Goal: Task Accomplishment & Management: Complete application form

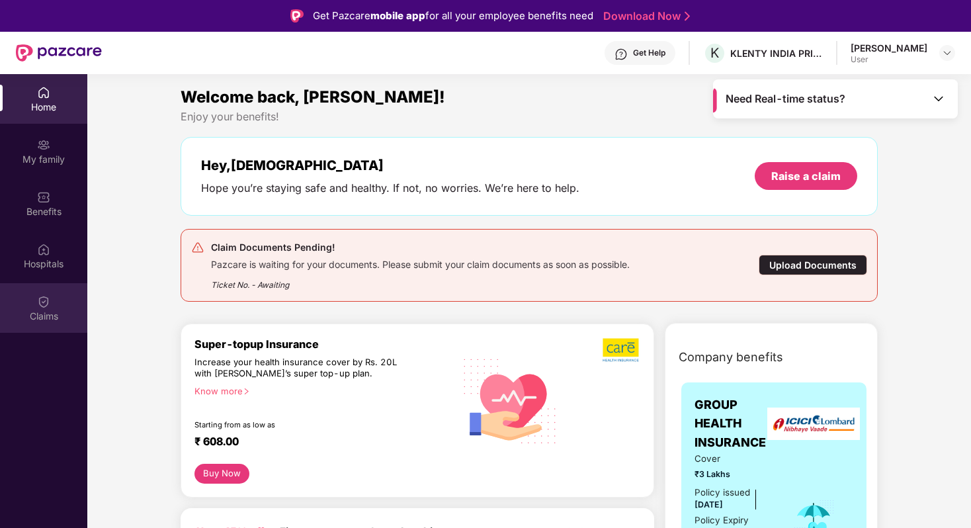
click at [32, 296] on div "Claims" at bounding box center [43, 308] width 87 height 50
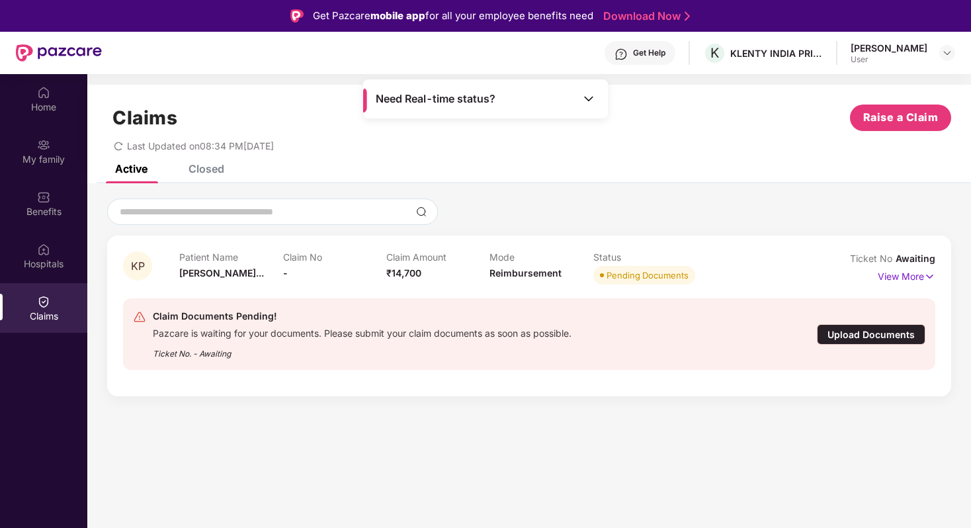
click at [210, 175] on div "Closed" at bounding box center [197, 168] width 56 height 29
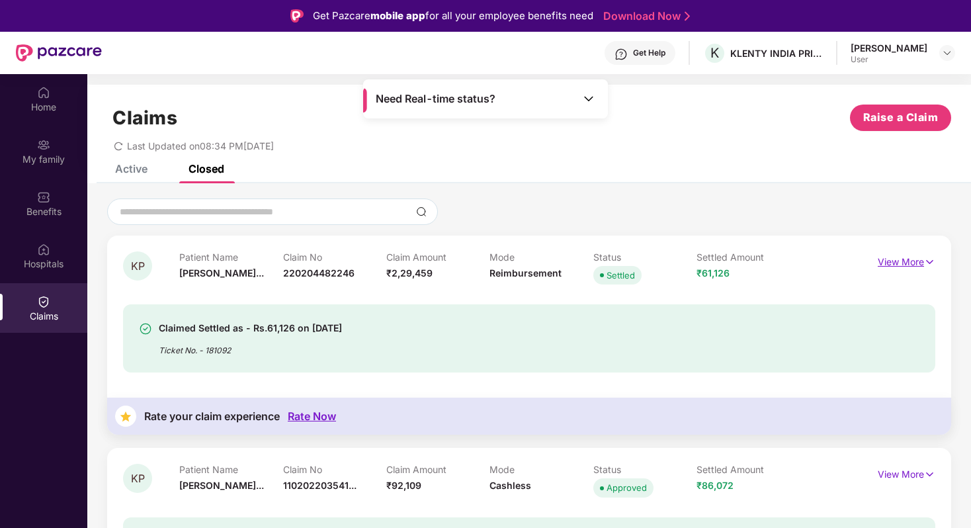
click at [903, 255] on p "View More" at bounding box center [907, 260] width 58 height 18
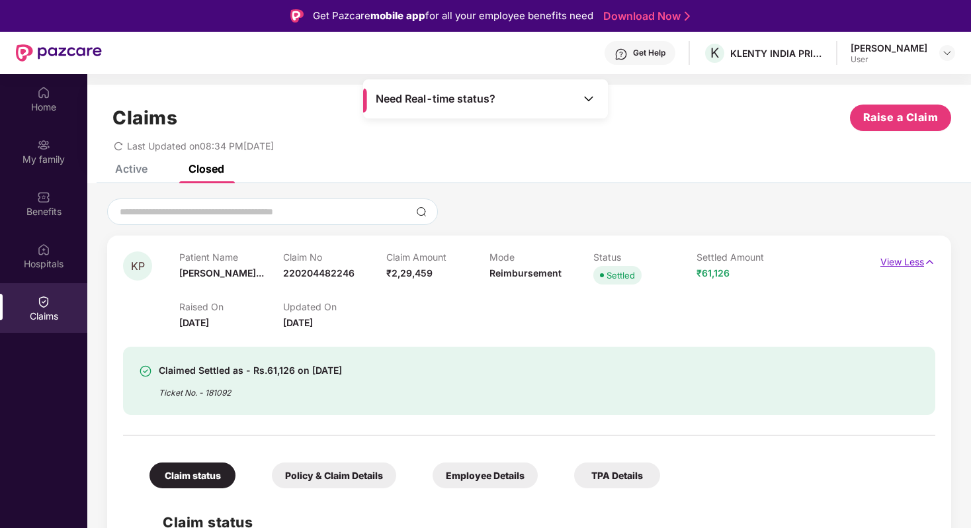
click at [910, 257] on p "View Less" at bounding box center [908, 260] width 55 height 18
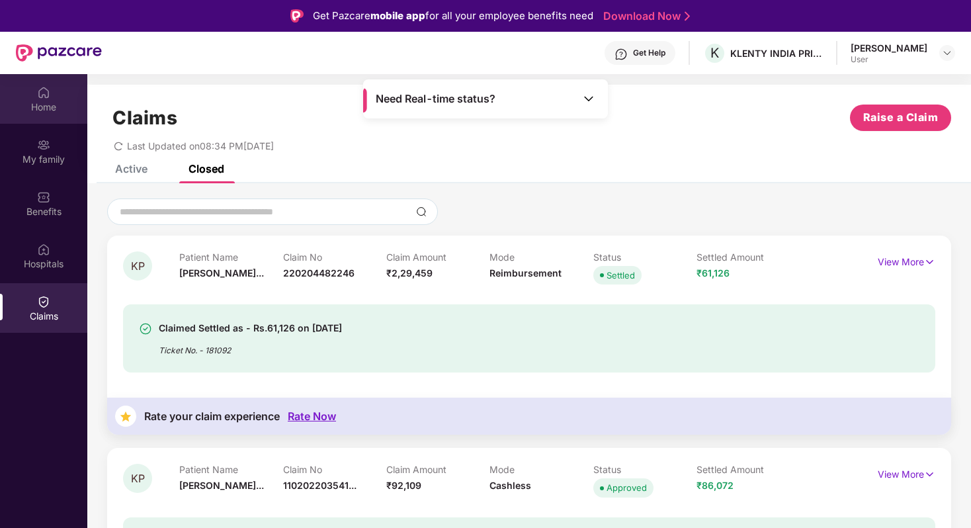
click at [48, 101] on div "Home" at bounding box center [43, 107] width 87 height 13
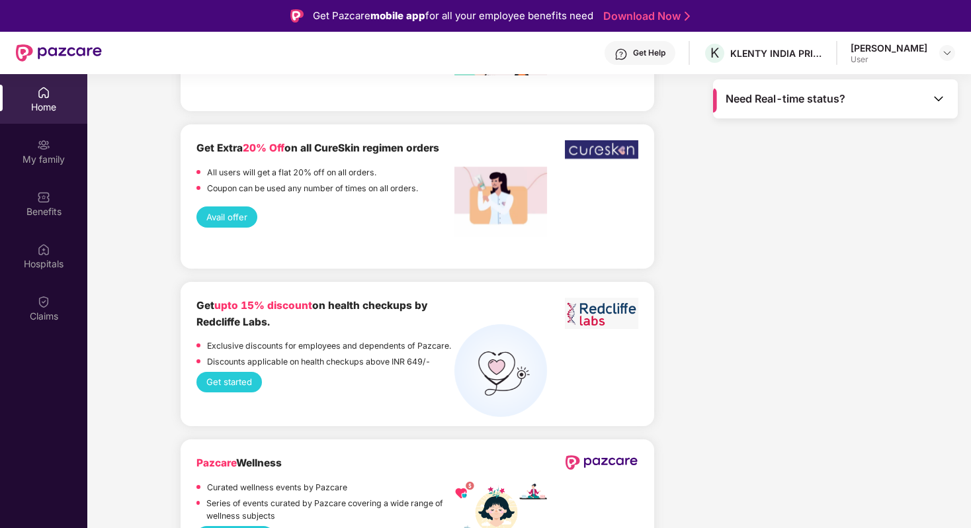
scroll to position [2766, 0]
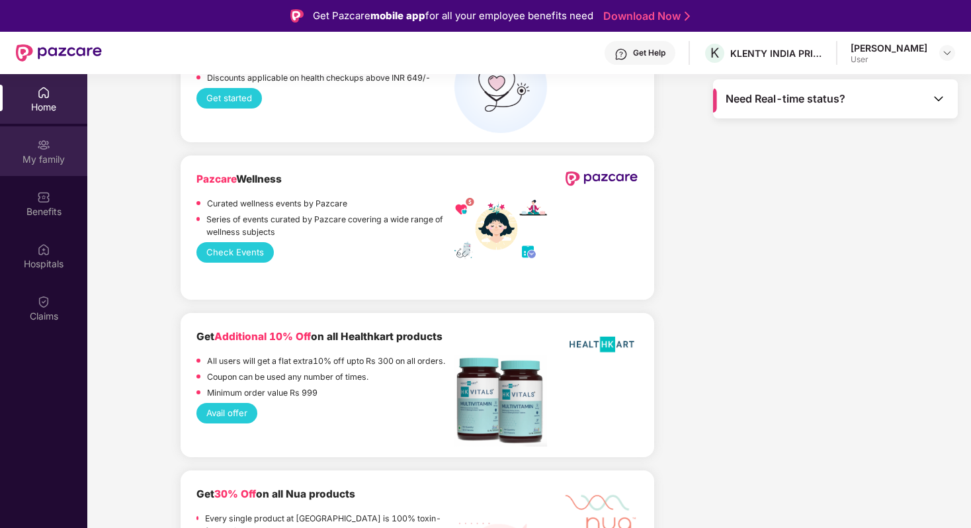
click at [56, 157] on div "My family" at bounding box center [43, 159] width 87 height 13
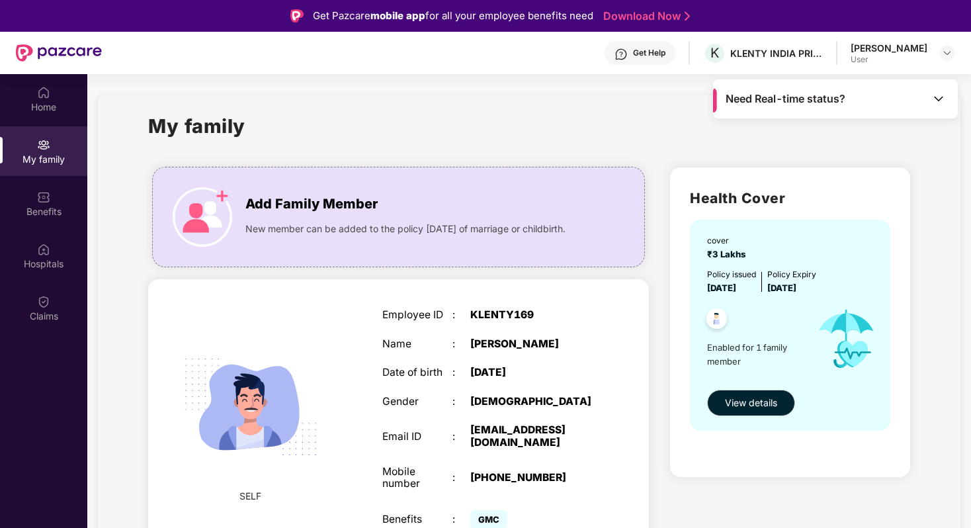
scroll to position [17, 0]
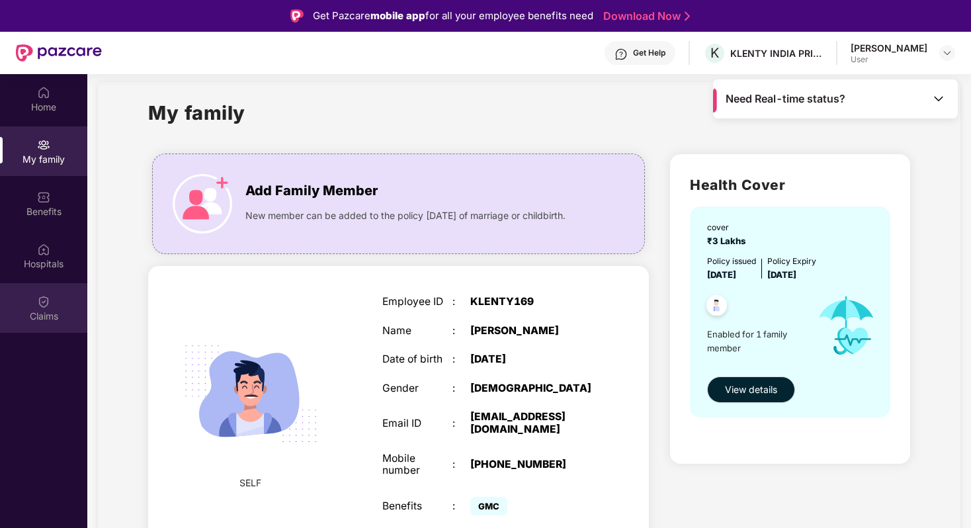
click at [36, 318] on div "Claims" at bounding box center [43, 316] width 87 height 13
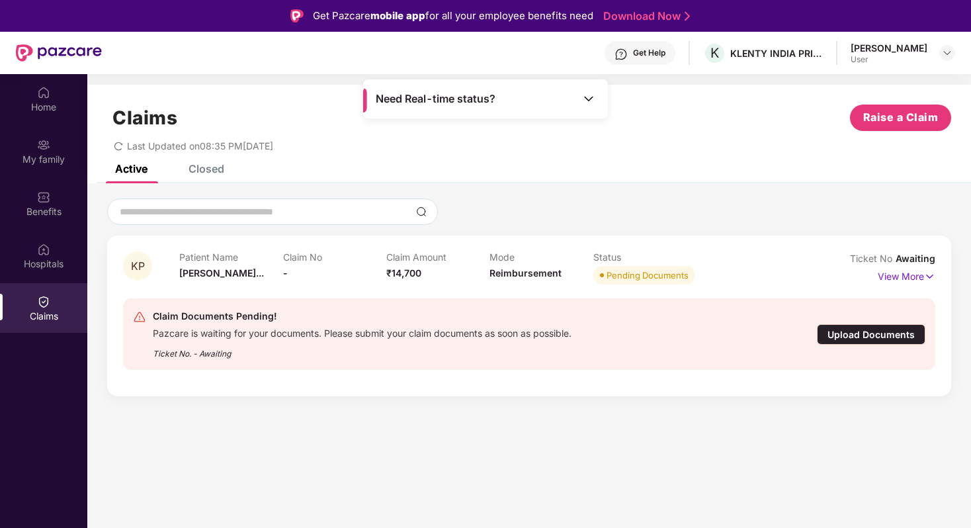
click at [210, 165] on div "Closed" at bounding box center [207, 168] width 36 height 13
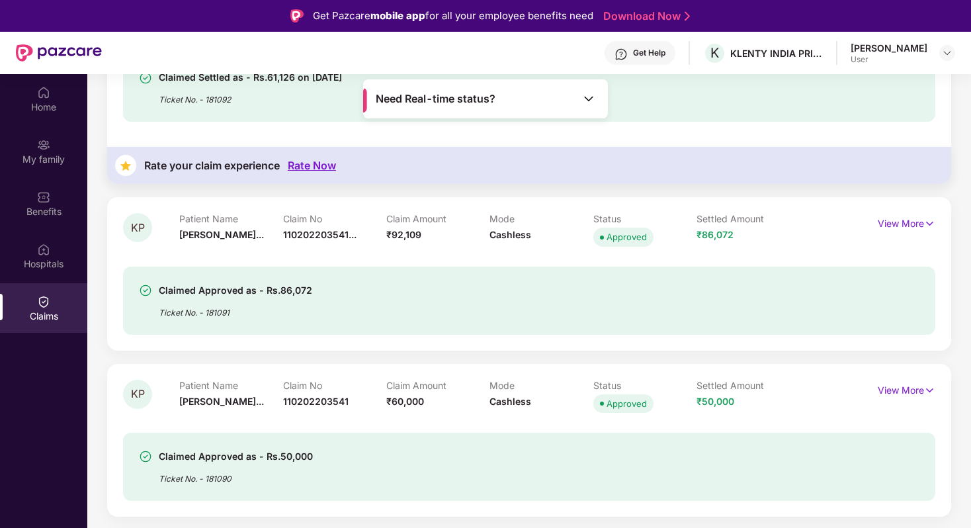
scroll to position [250, 0]
click at [896, 221] on p "View More" at bounding box center [907, 223] width 58 height 18
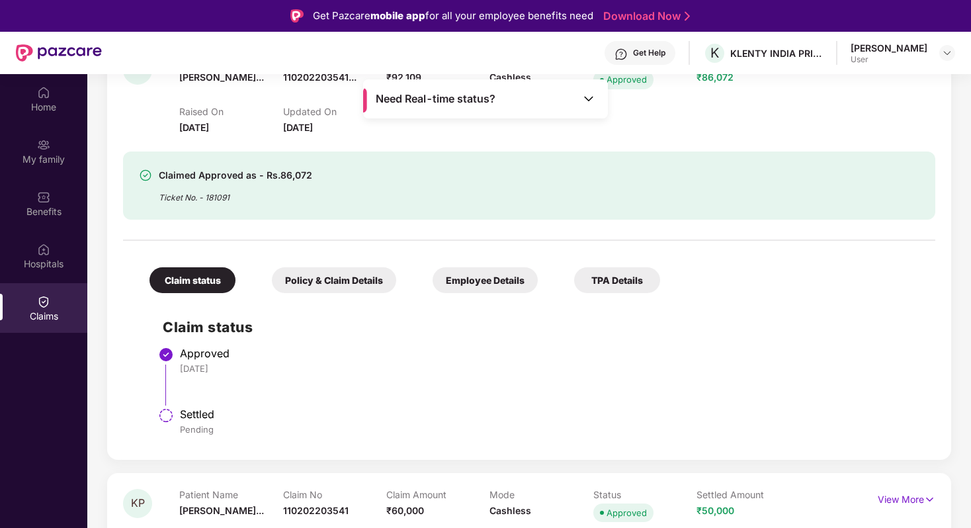
scroll to position [380, 0]
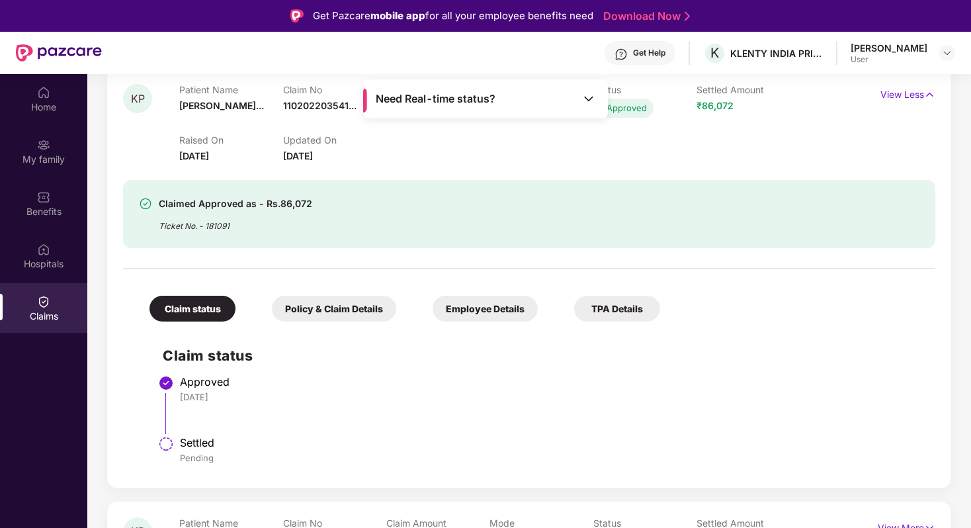
click at [197, 448] on div "Settled" at bounding box center [551, 442] width 742 height 13
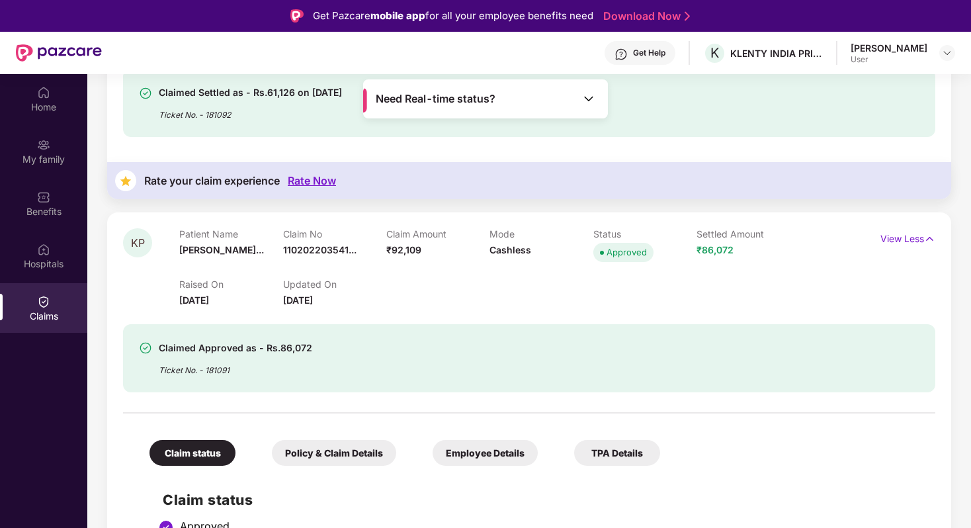
scroll to position [0, 0]
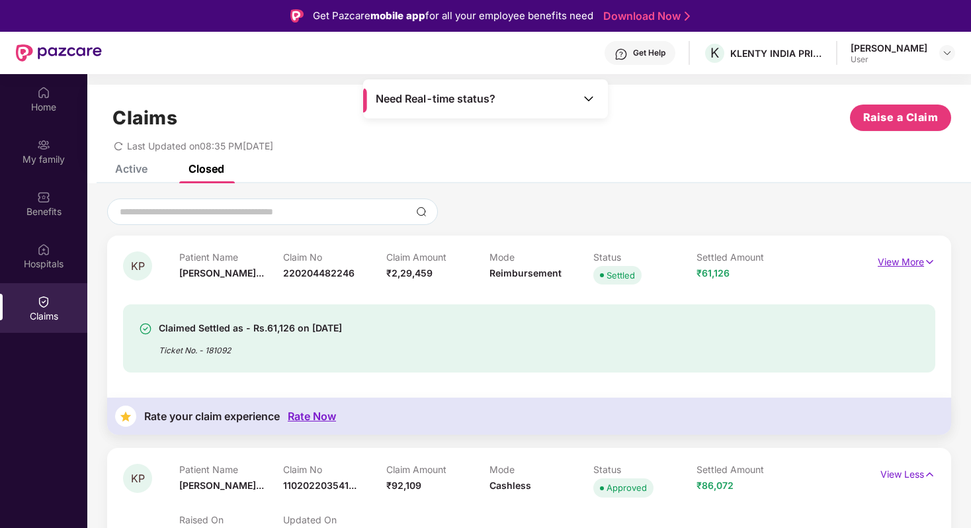
click at [878, 255] on p "View More" at bounding box center [907, 260] width 58 height 18
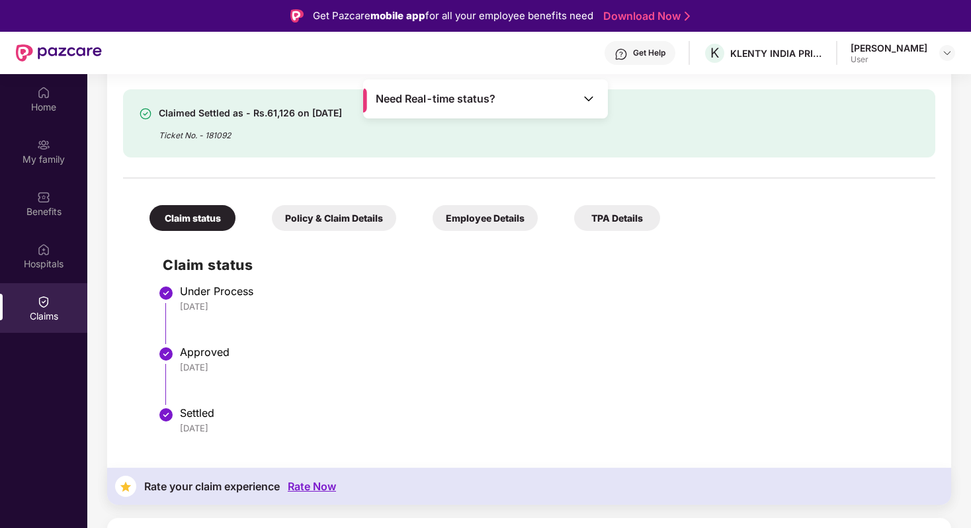
scroll to position [256, 0]
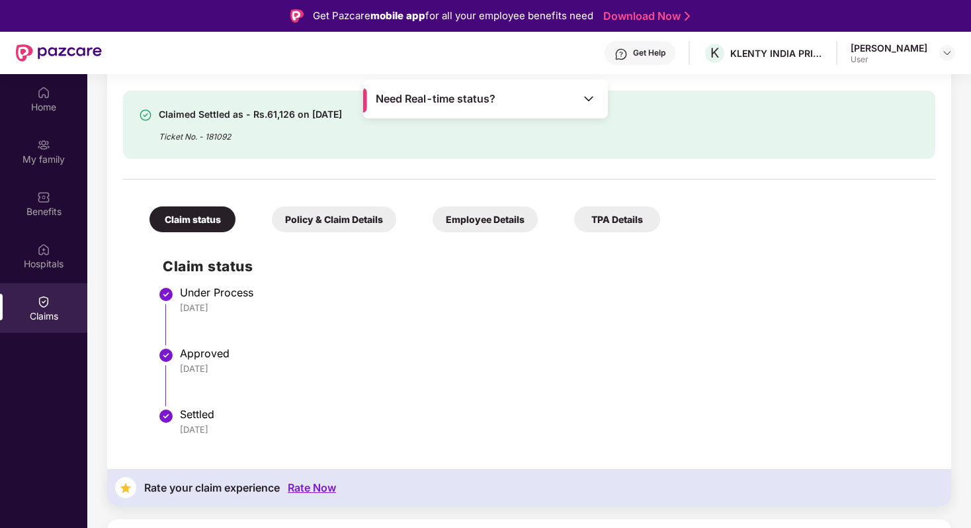
click at [374, 225] on div "Policy & Claim Details" at bounding box center [334, 219] width 124 height 26
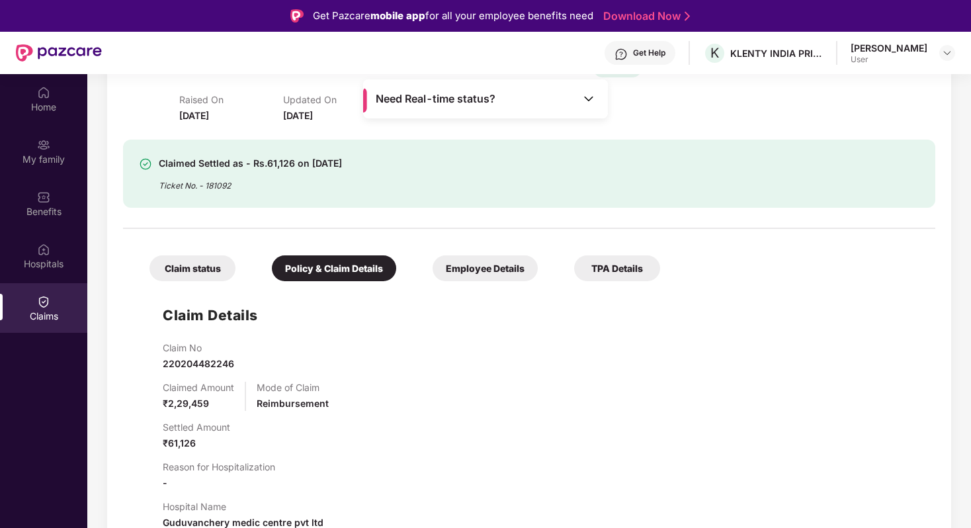
scroll to position [206, 0]
click at [482, 283] on div "Employee Details" at bounding box center [485, 270] width 105 height 26
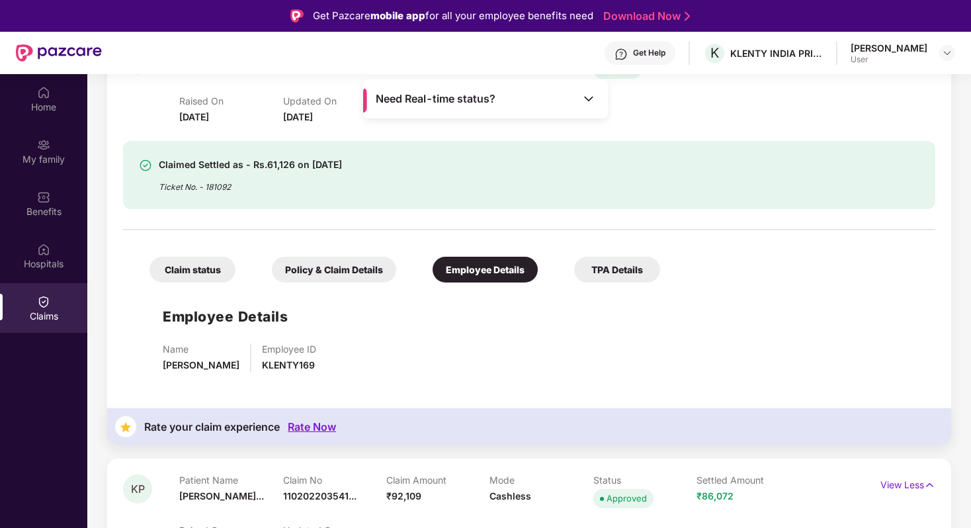
click at [484, 277] on div "Employee Details" at bounding box center [485, 270] width 105 height 26
click at [579, 269] on div "TPA Details" at bounding box center [617, 270] width 86 height 26
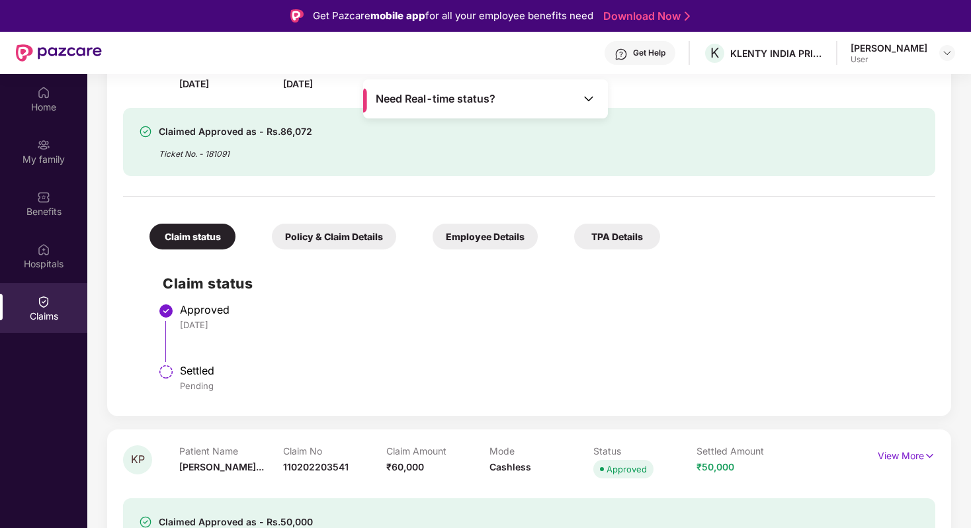
scroll to position [708, 0]
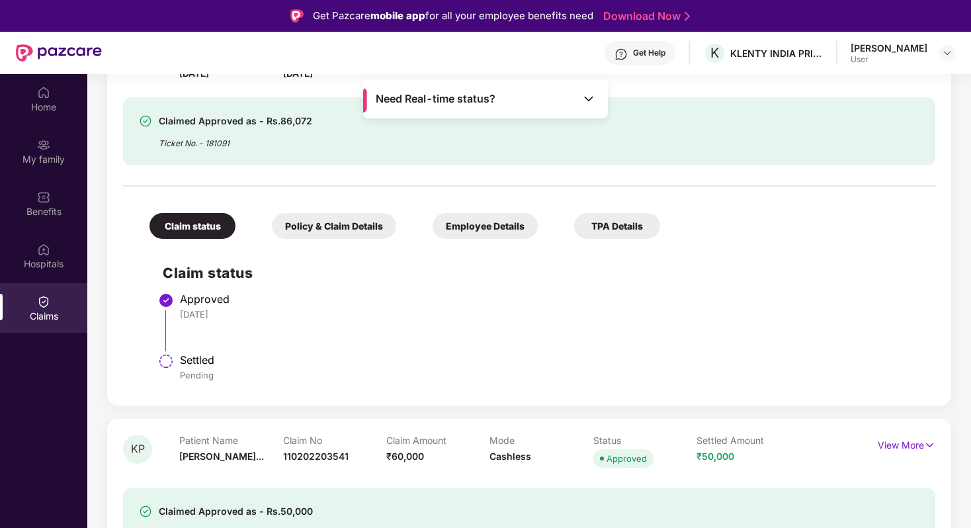
click at [334, 212] on div "Claim status Policy & Claim Details Employee Details TPA Details" at bounding box center [398, 219] width 524 height 39
click at [334, 223] on div "Policy & Claim Details" at bounding box center [334, 226] width 124 height 26
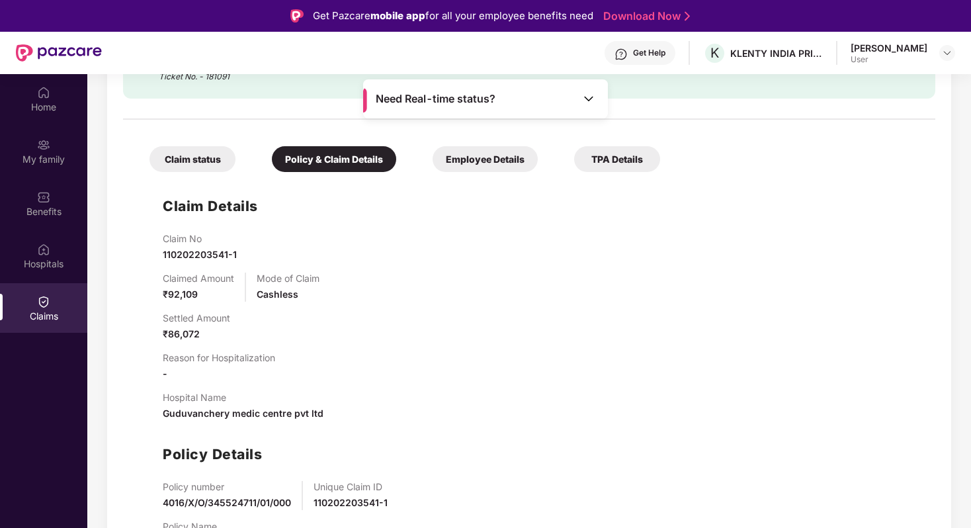
scroll to position [787, 0]
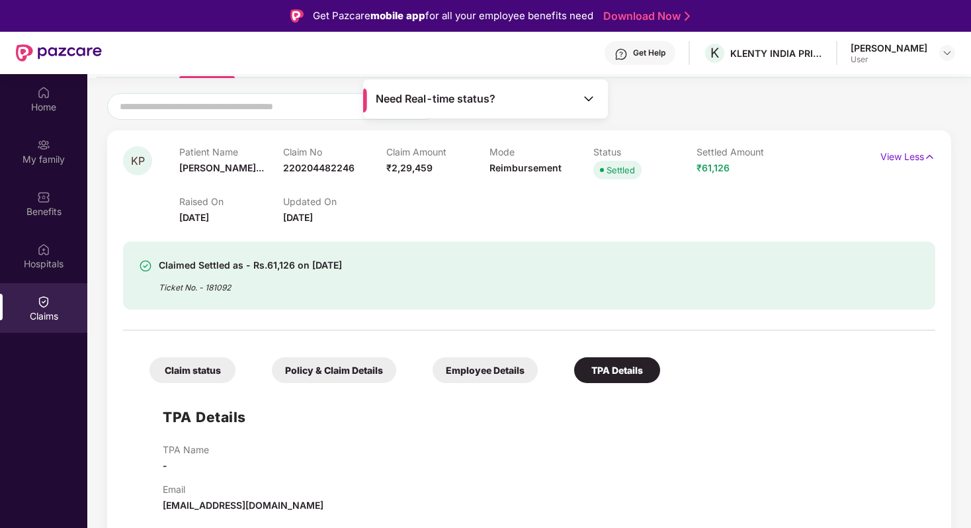
click at [339, 371] on div "Policy & Claim Details" at bounding box center [334, 370] width 124 height 26
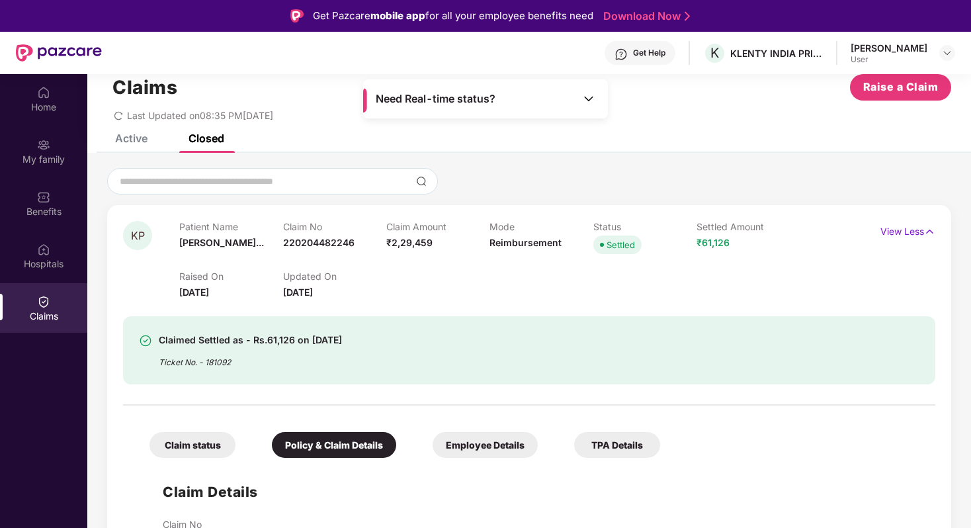
scroll to position [0, 0]
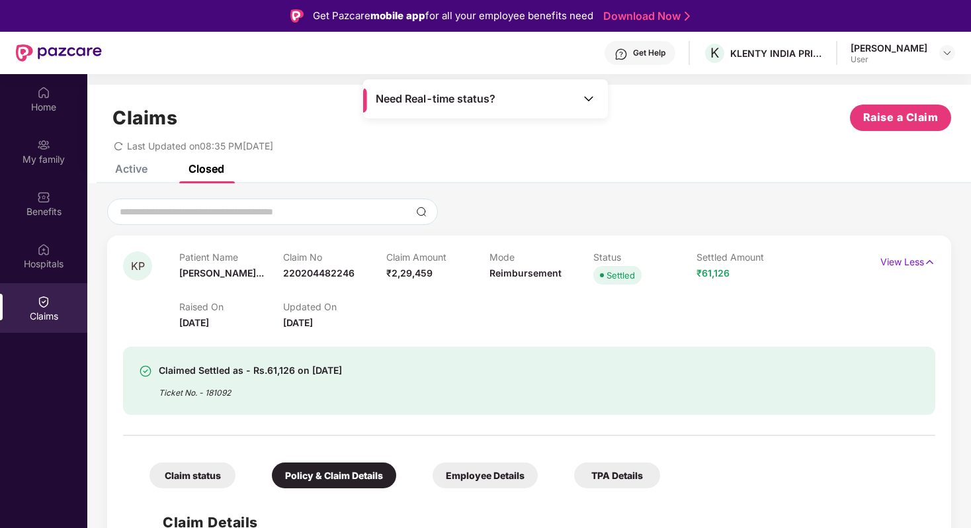
click at [292, 321] on span "[DATE]" at bounding box center [298, 322] width 30 height 11
click at [206, 324] on span "[DATE]" at bounding box center [194, 322] width 30 height 11
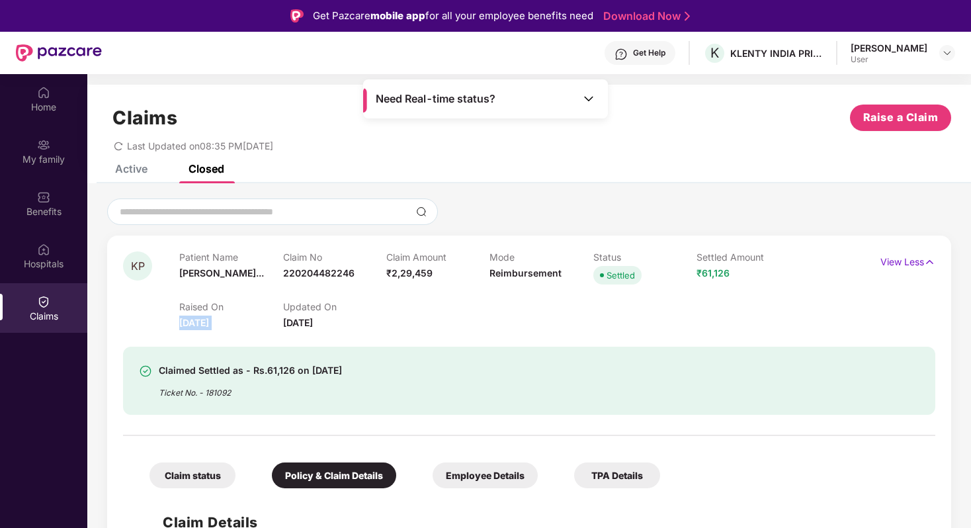
click at [206, 324] on span "[DATE]" at bounding box center [194, 322] width 30 height 11
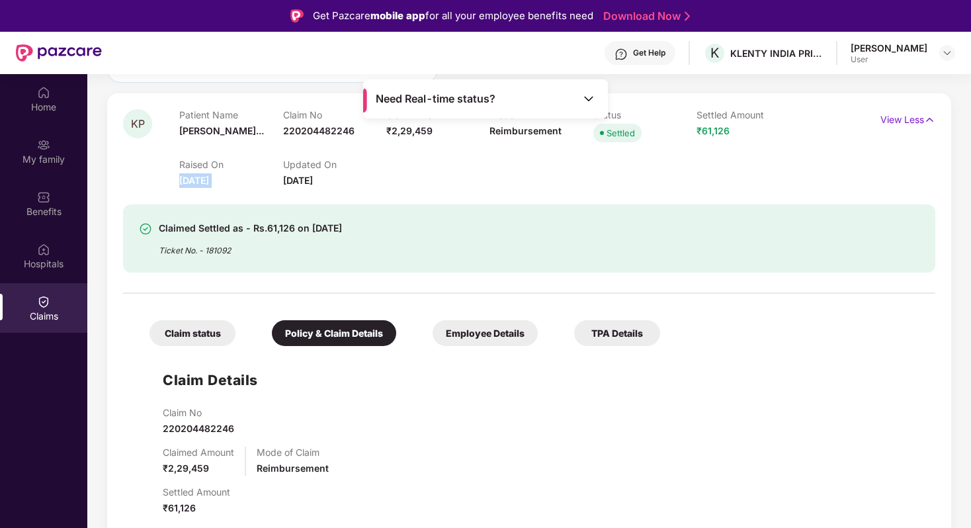
scroll to position [142, 0]
click at [476, 331] on div "Employee Details" at bounding box center [485, 334] width 105 height 26
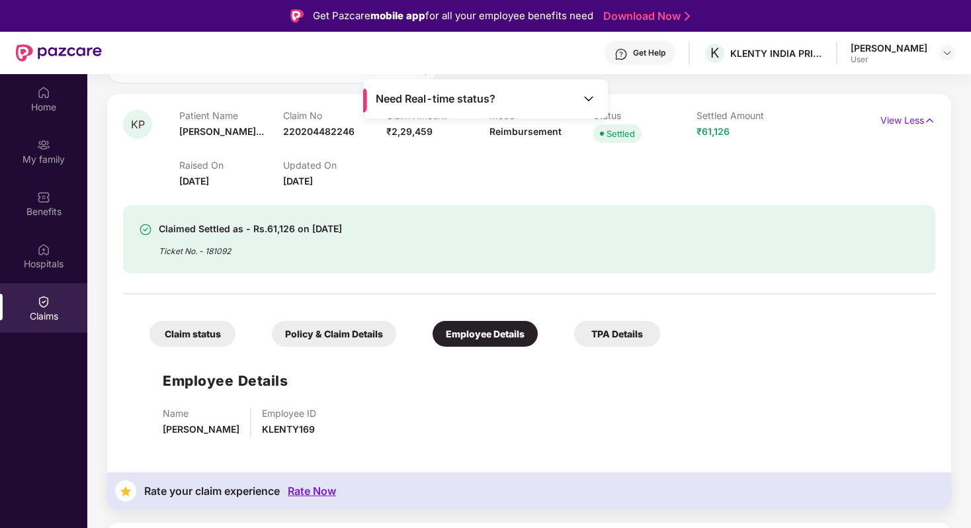
click at [204, 341] on div "Claim status" at bounding box center [193, 334] width 86 height 26
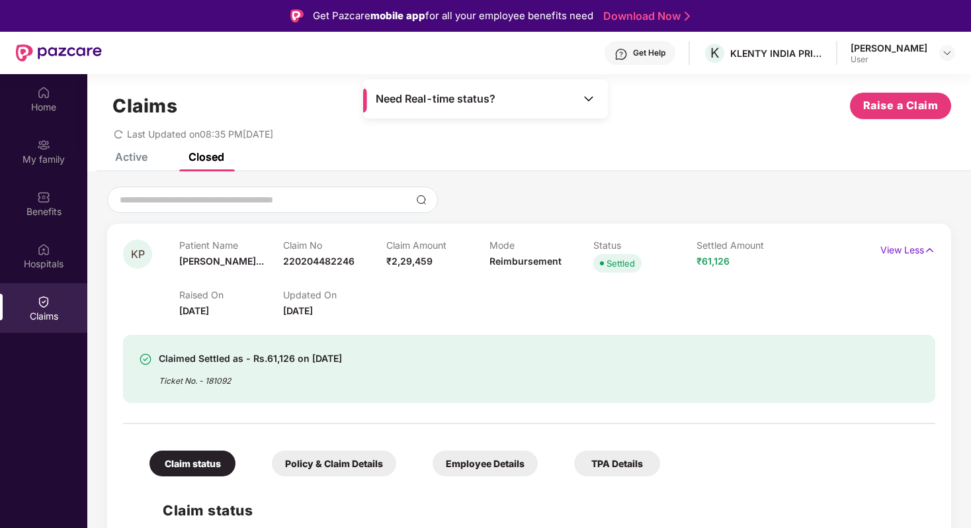
scroll to position [0, 0]
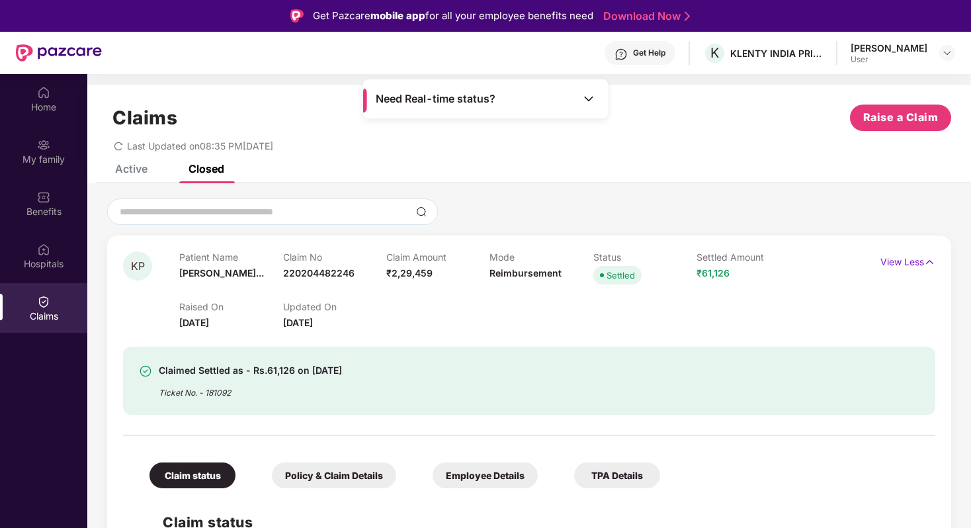
click at [126, 181] on div "Active" at bounding box center [121, 168] width 52 height 29
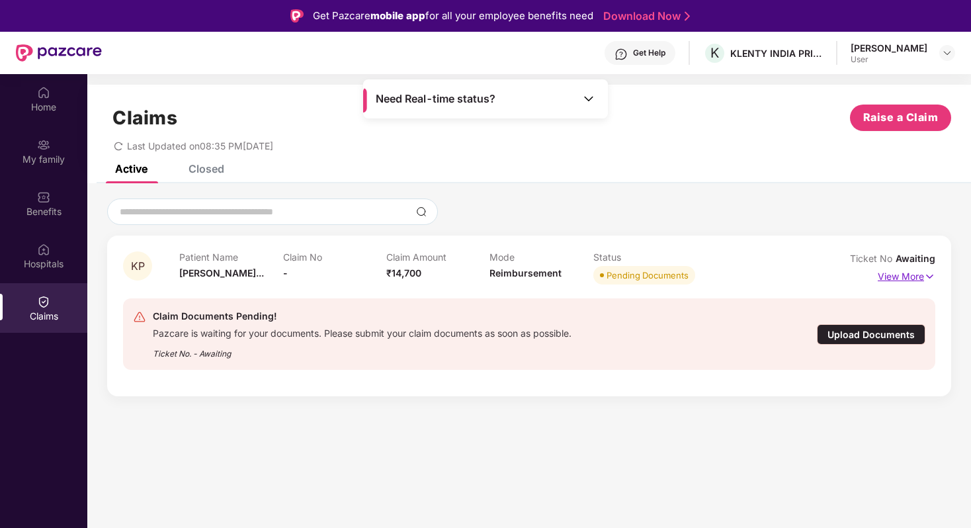
click at [913, 270] on p "View More" at bounding box center [907, 275] width 58 height 18
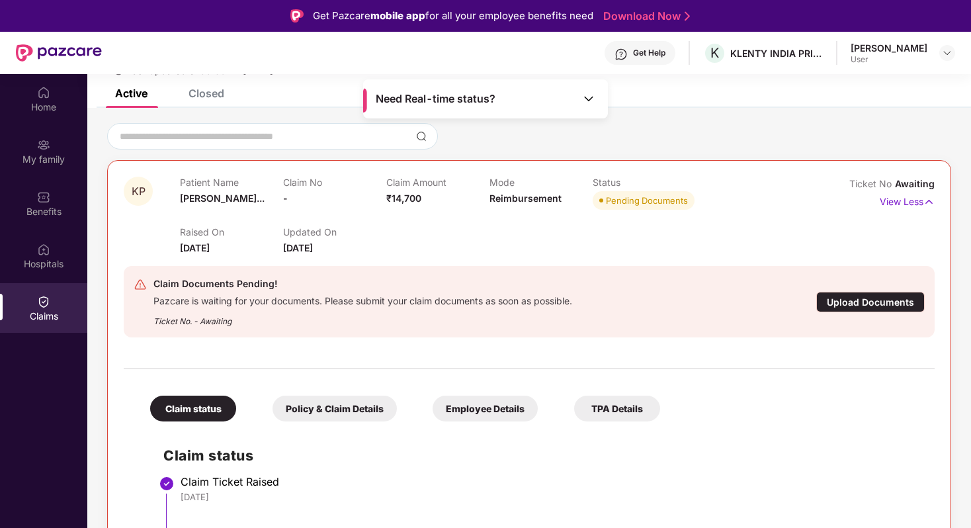
scroll to position [74, 0]
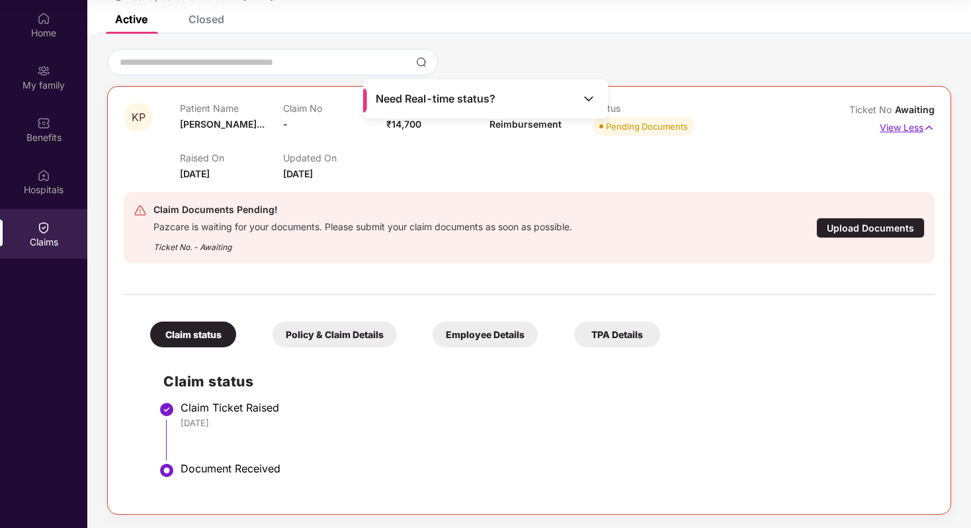
click at [904, 130] on p "View Less" at bounding box center [907, 126] width 55 height 18
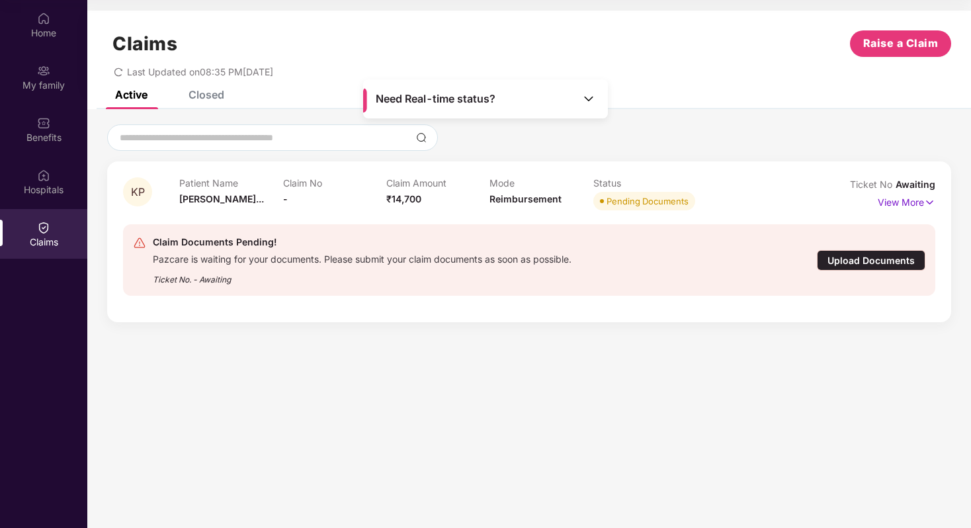
click at [847, 262] on div "Upload Documents" at bounding box center [871, 260] width 109 height 21
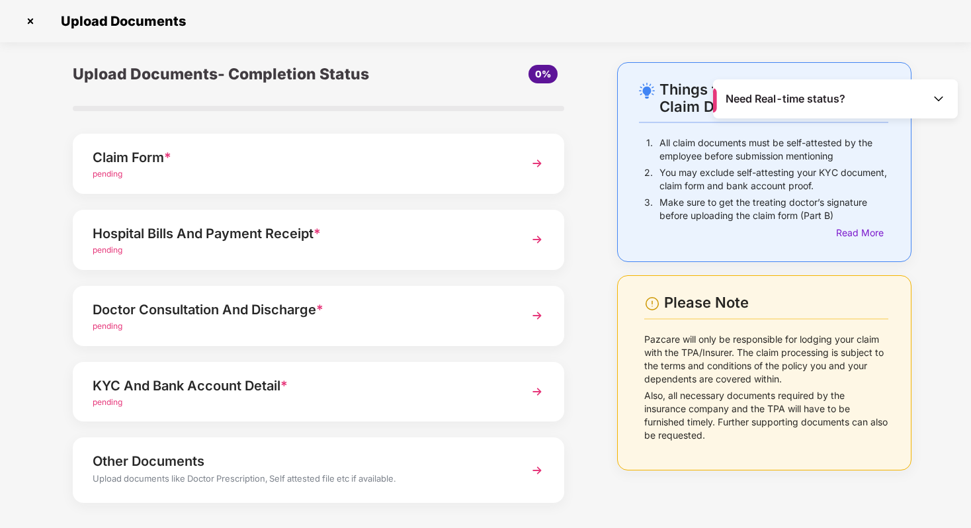
click at [942, 108] on div "Need Real-time status?" at bounding box center [835, 98] width 245 height 39
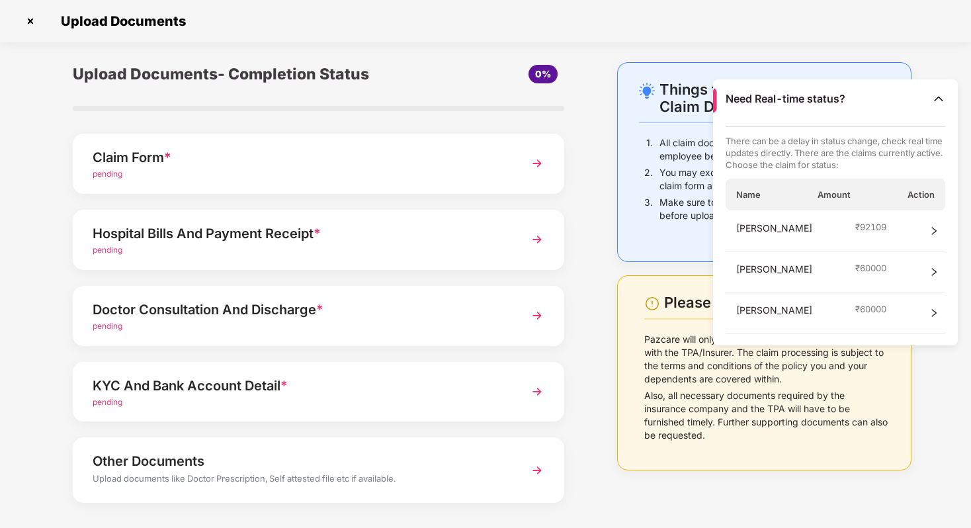
click at [942, 99] on img at bounding box center [938, 98] width 13 height 13
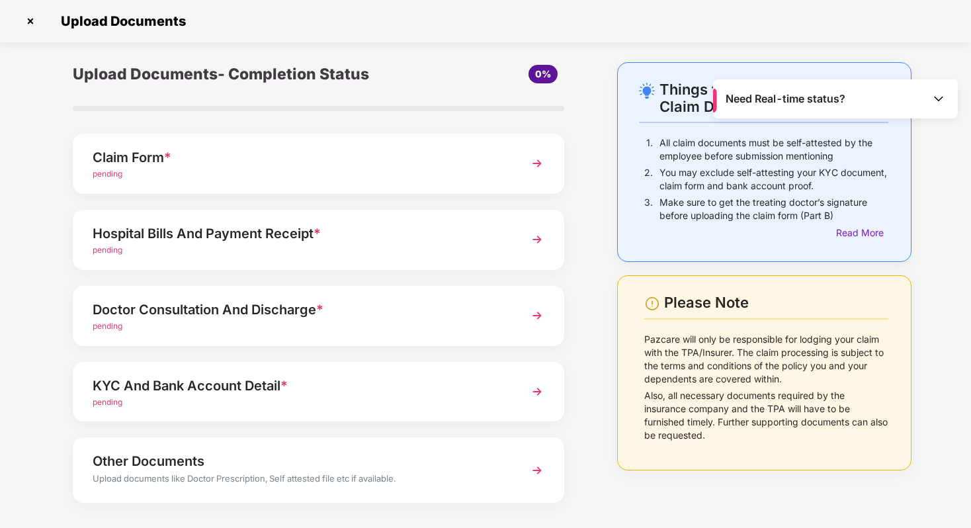
click at [942, 102] on img at bounding box center [938, 98] width 13 height 13
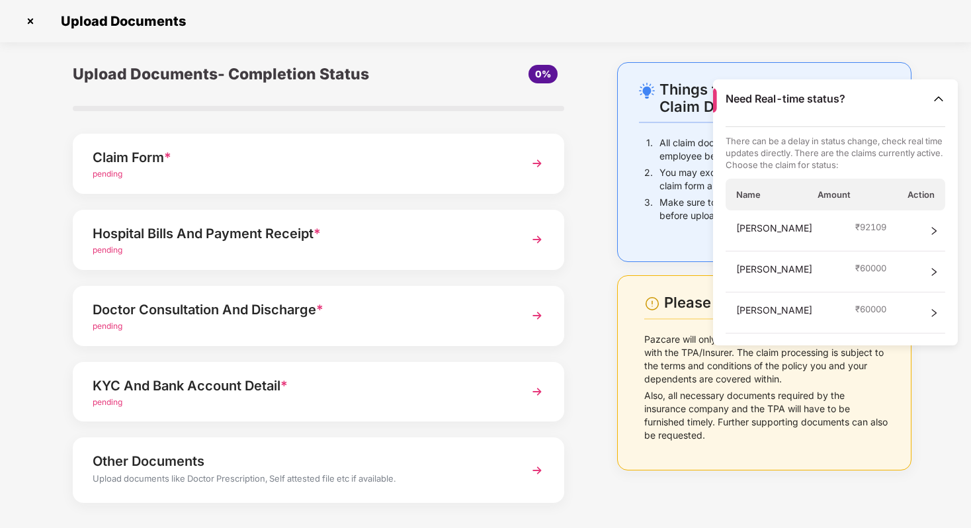
scroll to position [0, 0]
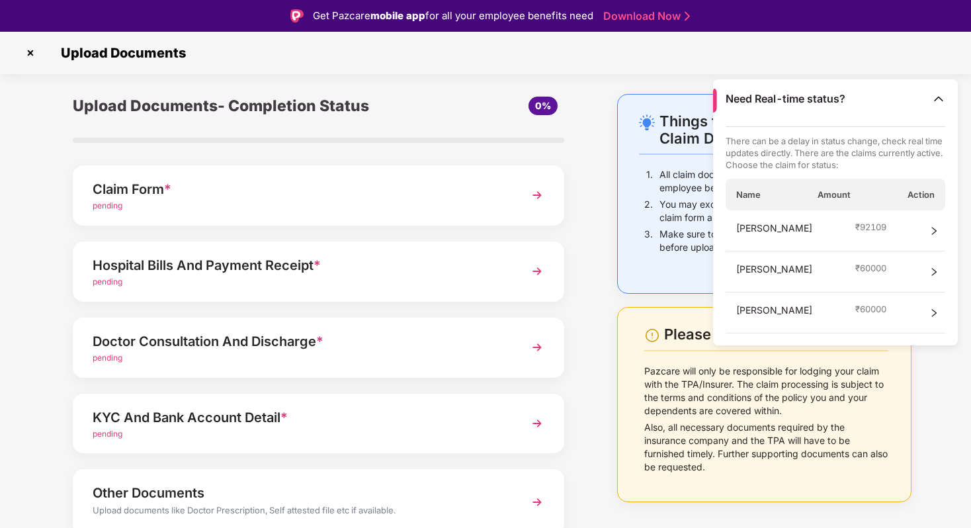
click at [929, 222] on div "[PERSON_NAME] ₹ 92109" at bounding box center [836, 230] width 220 height 41
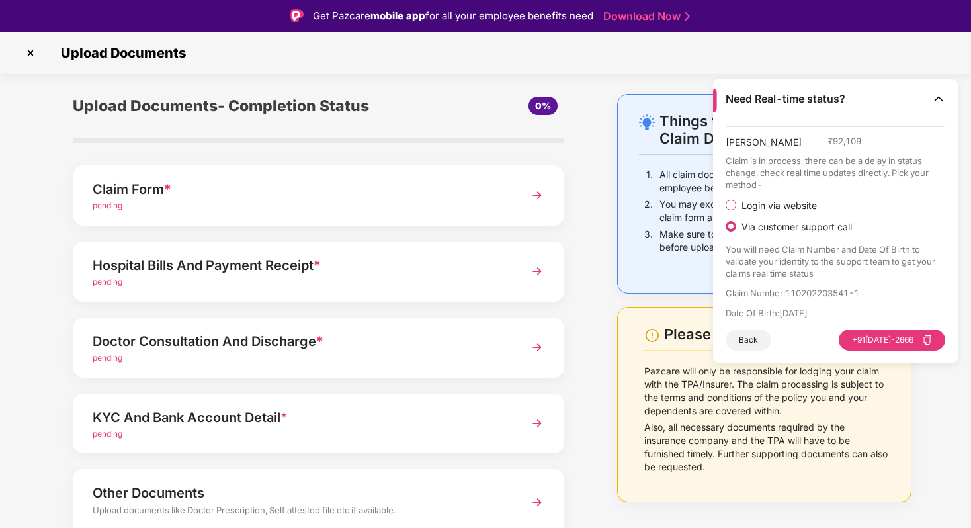
click at [940, 106] on div "Need Real-time status?" at bounding box center [835, 98] width 245 height 39
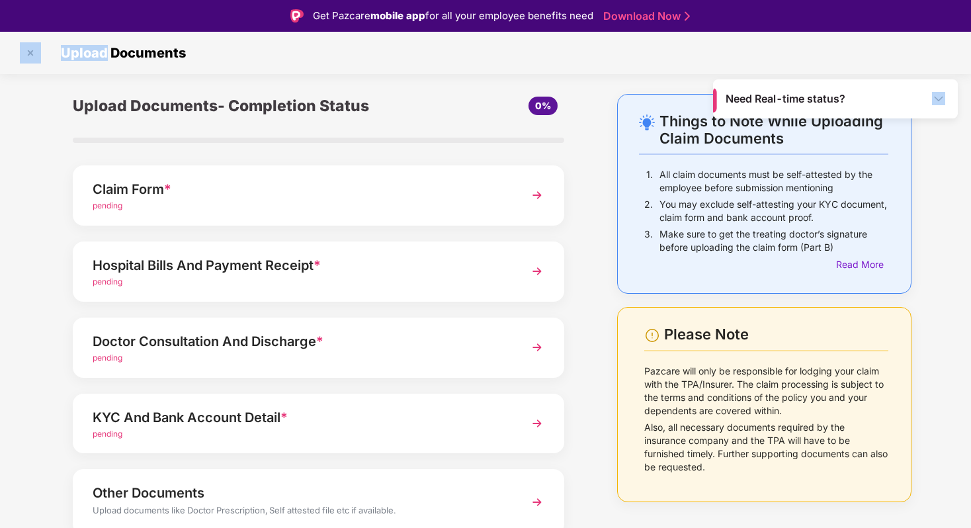
click at [940, 106] on div "Need Real-time status?" at bounding box center [835, 98] width 245 height 39
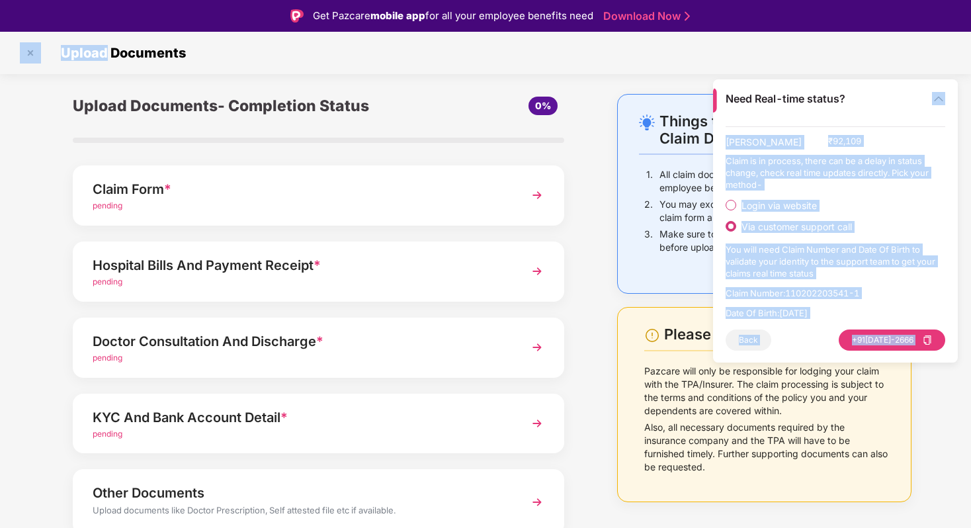
click at [937, 98] on img at bounding box center [938, 98] width 13 height 13
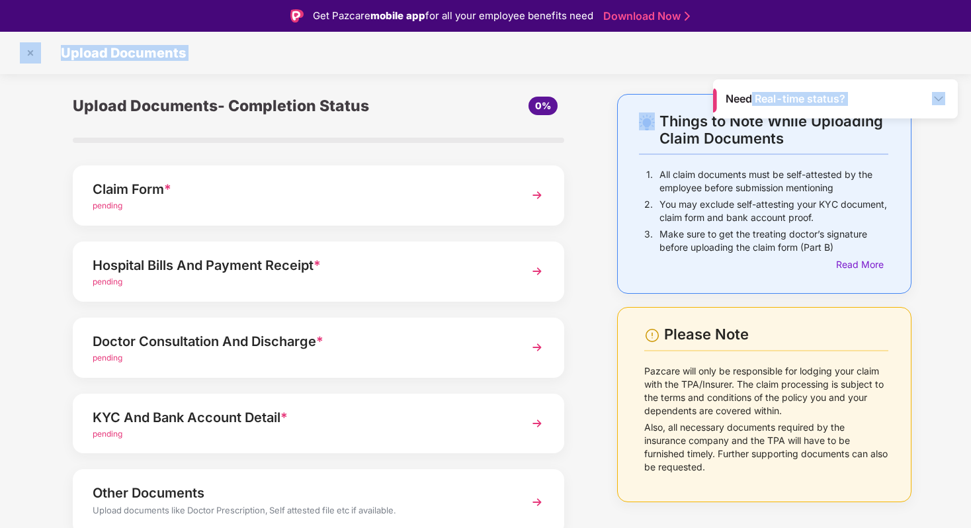
drag, startPoint x: 752, startPoint y: 94, endPoint x: 721, endPoint y: 71, distance: 38.8
click at [633, 120] on main "Need Real-time status? Upload Documents Things to Note While Uploading Claim Do…" at bounding box center [485, 296] width 971 height 528
drag, startPoint x: 734, startPoint y: 101, endPoint x: 630, endPoint y: 92, distance: 104.2
click at [630, 92] on main "Need Real-time status? Upload Documents Things to Note While Uploading Claim Do…" at bounding box center [485, 296] width 971 height 528
click at [710, 98] on div "Things to Note While Uploading Claim Documents 1. All claim documents must be s…" at bounding box center [764, 194] width 295 height 200
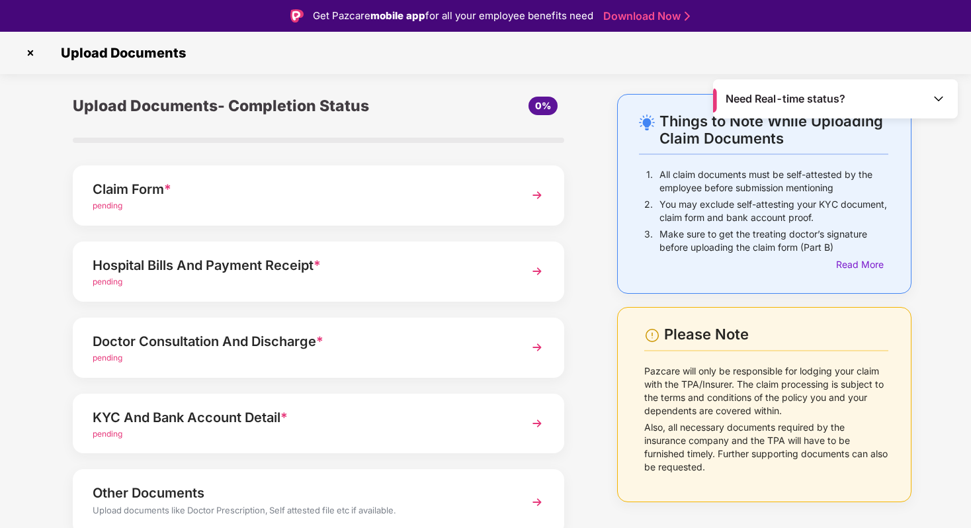
click at [719, 97] on div "Need Real-time status?" at bounding box center [835, 98] width 245 height 39
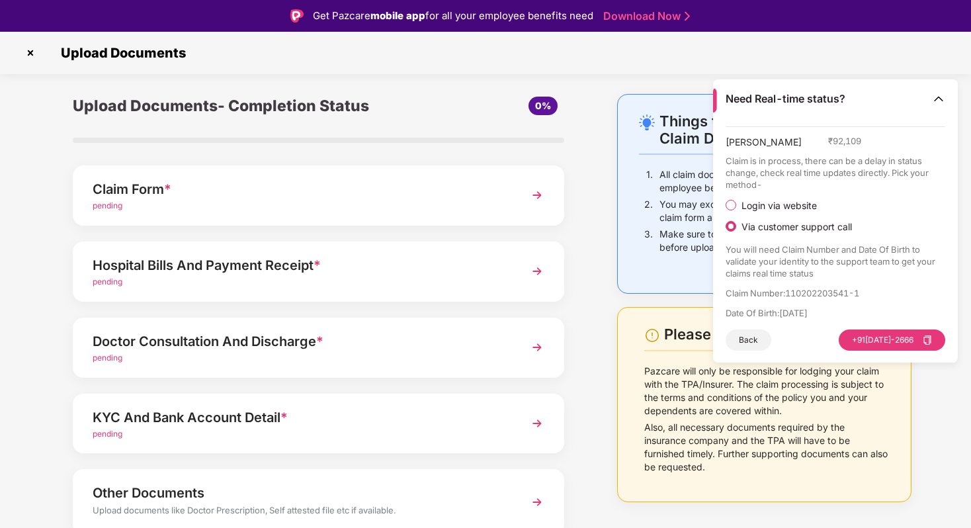
click at [719, 97] on div "Need Real-time status?" at bounding box center [835, 98] width 245 height 39
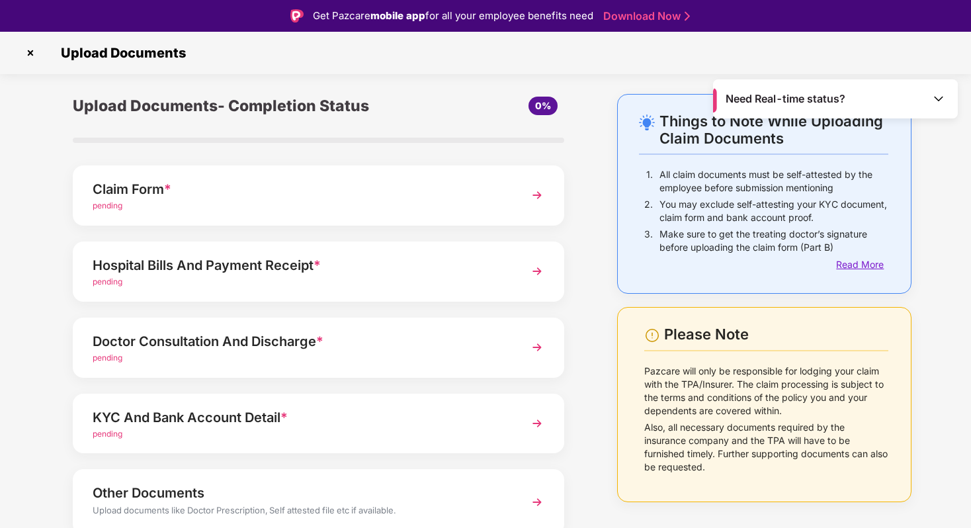
click at [873, 265] on div "Read More" at bounding box center [862, 264] width 52 height 15
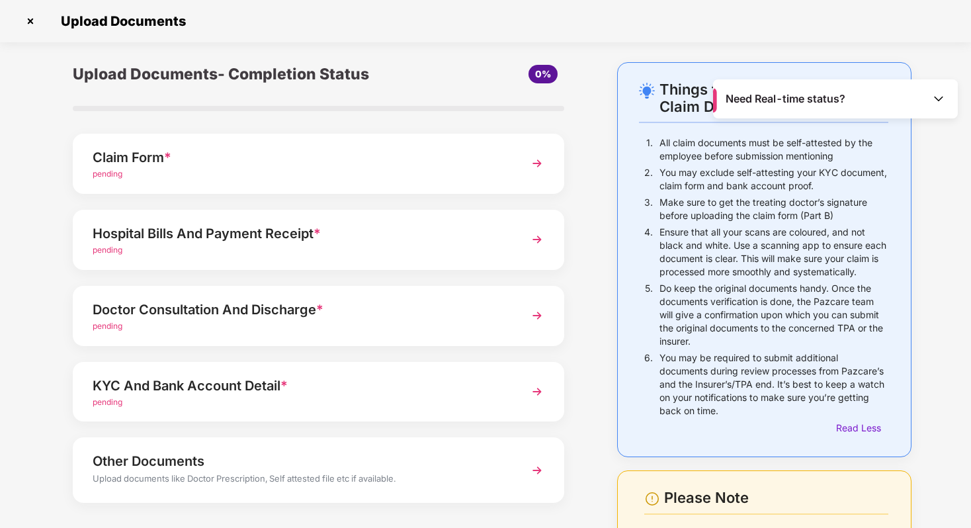
click at [470, 148] on div "Claim Form *" at bounding box center [300, 157] width 414 height 21
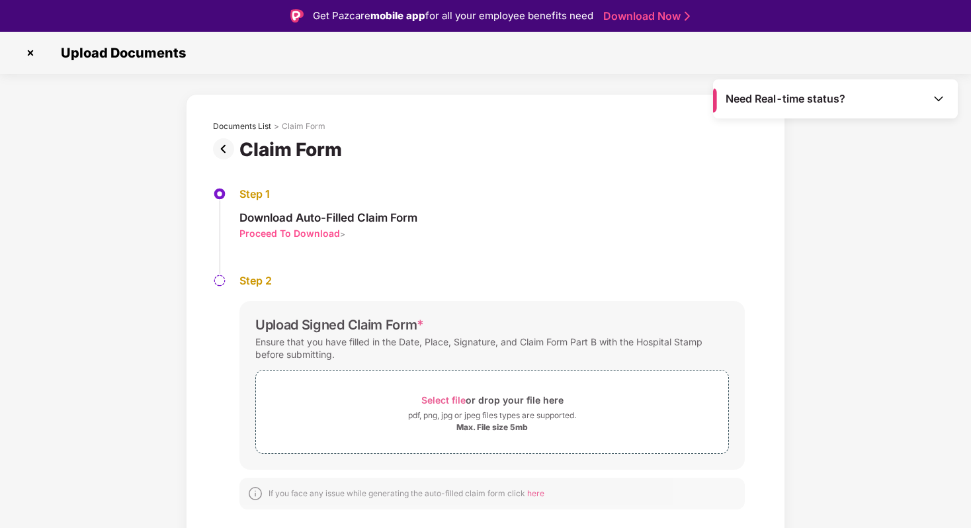
click at [324, 225] on div "Download Auto-Filled Claim Form Proceed To Download >" at bounding box center [329, 224] width 178 height 29
click at [319, 235] on div "Proceed To Download" at bounding box center [290, 233] width 101 height 13
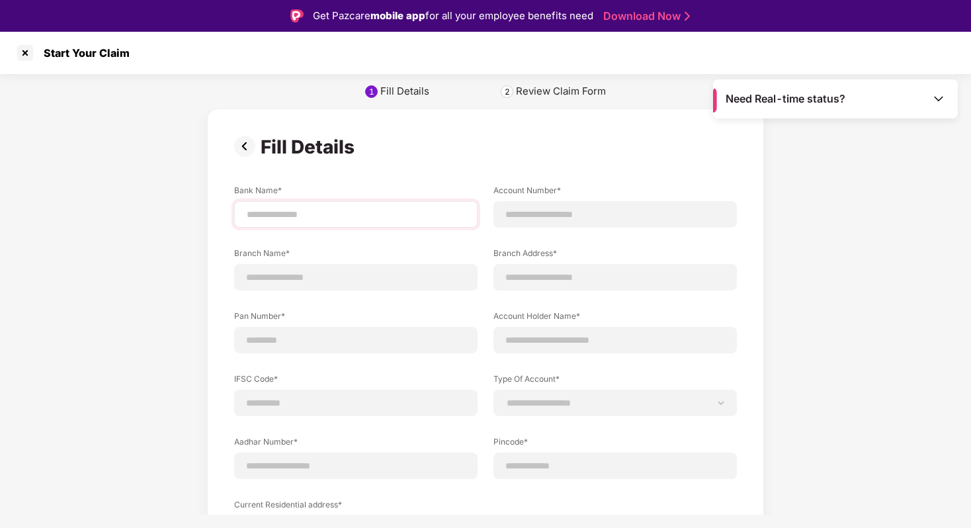
click at [300, 204] on div at bounding box center [355, 214] width 243 height 26
click at [300, 208] on input at bounding box center [355, 215] width 221 height 14
type input "***"
click at [568, 234] on div "**********" at bounding box center [485, 373] width 503 height 377
click at [571, 223] on div at bounding box center [615, 214] width 243 height 26
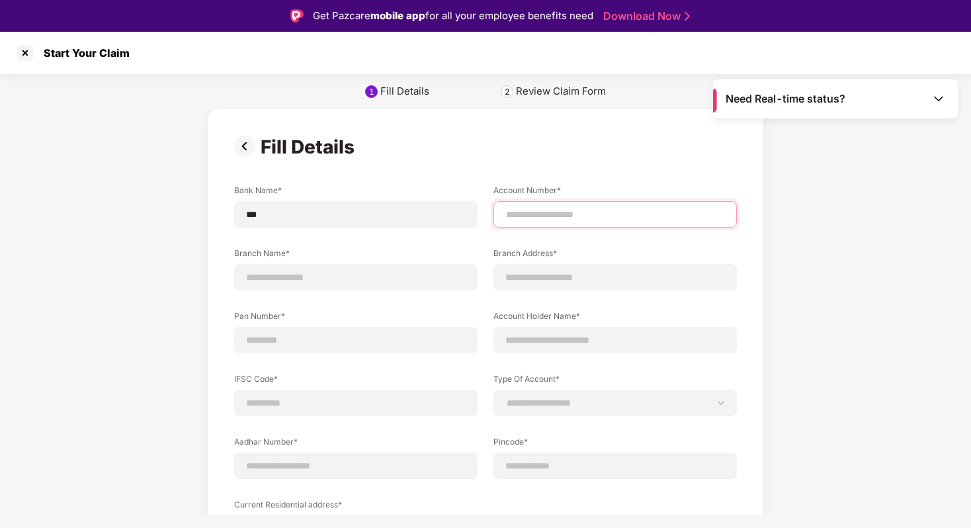
click at [576, 217] on input at bounding box center [615, 215] width 221 height 14
type input "**********"
click at [397, 283] on input at bounding box center [355, 278] width 221 height 14
type input "**********"
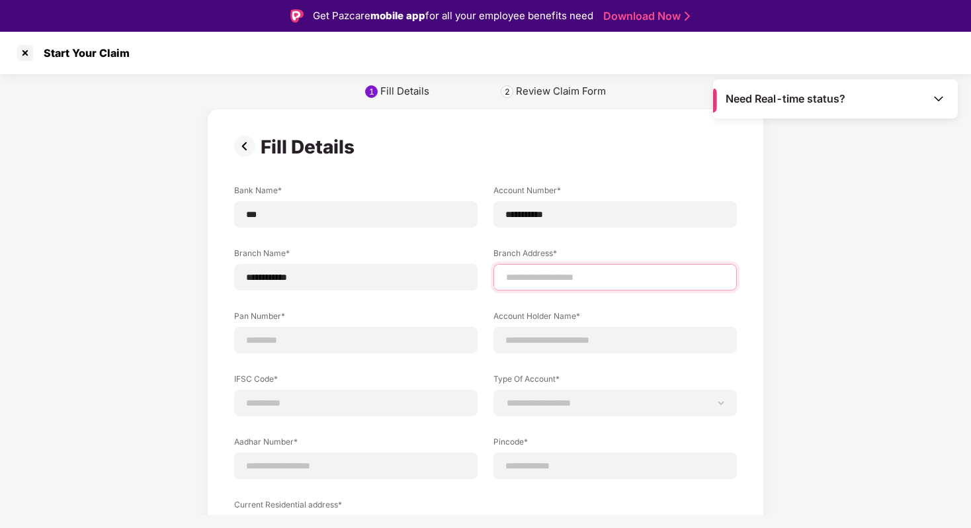
click at [541, 279] on input at bounding box center [615, 278] width 221 height 14
type input "**********"
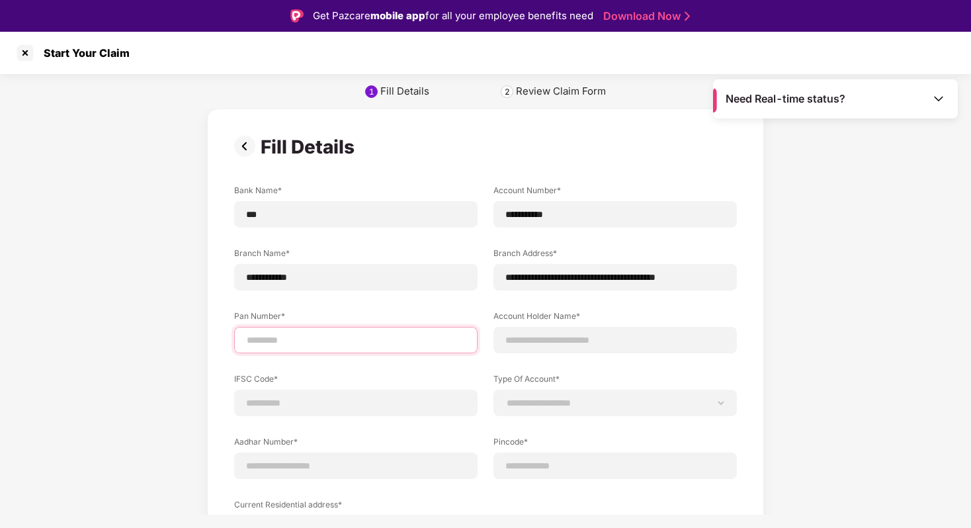
click at [380, 340] on input at bounding box center [355, 340] width 221 height 14
type input "**********"
click at [333, 407] on input at bounding box center [355, 403] width 221 height 14
type input "**********"
click at [314, 461] on input at bounding box center [355, 466] width 221 height 14
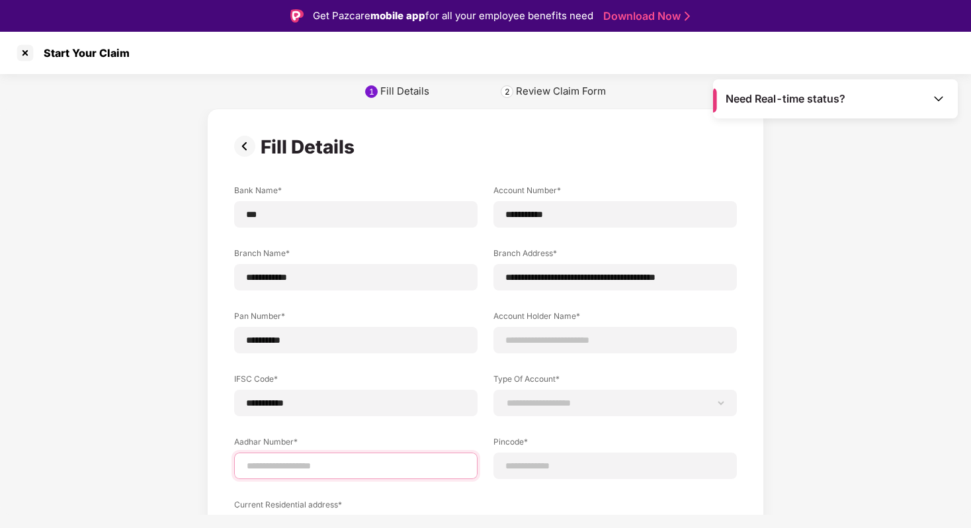
type input "**********"
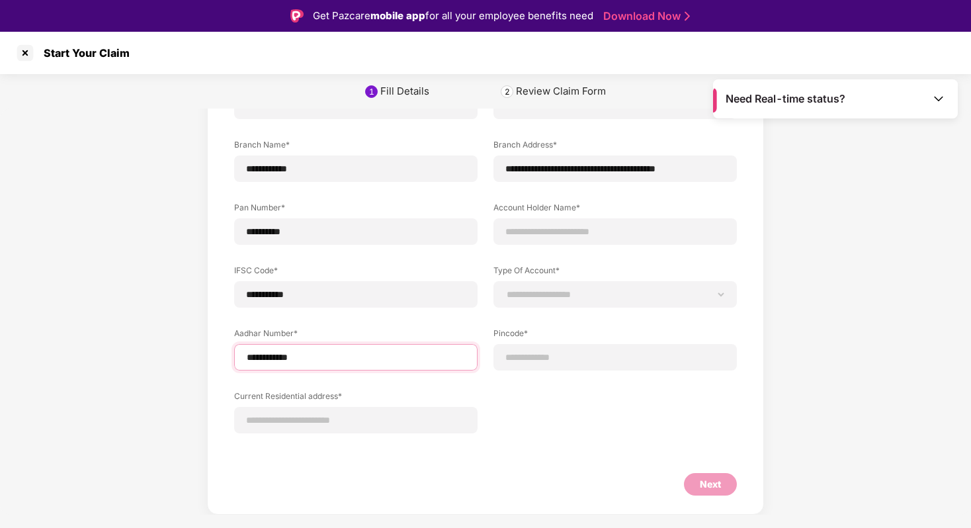
scroll to position [108, 0]
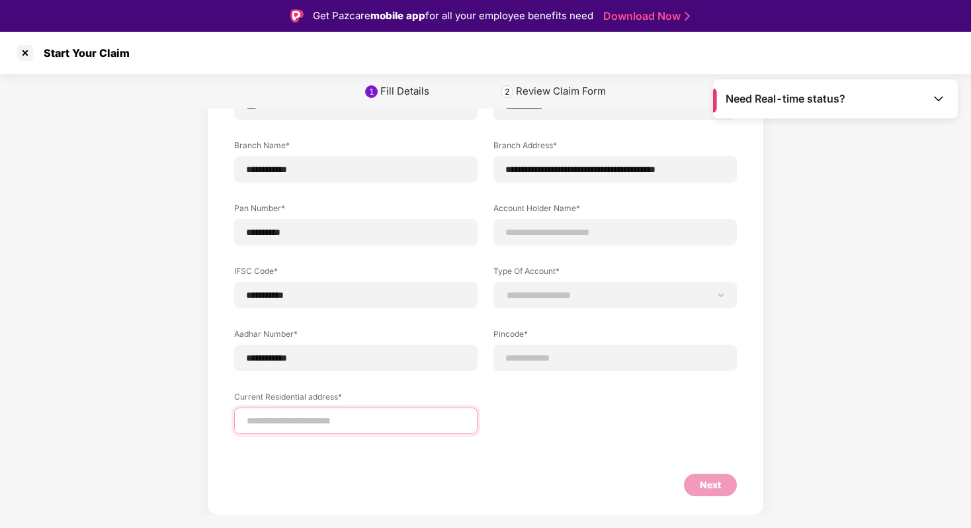
click at [322, 422] on input at bounding box center [355, 421] width 221 height 14
type input "**********"
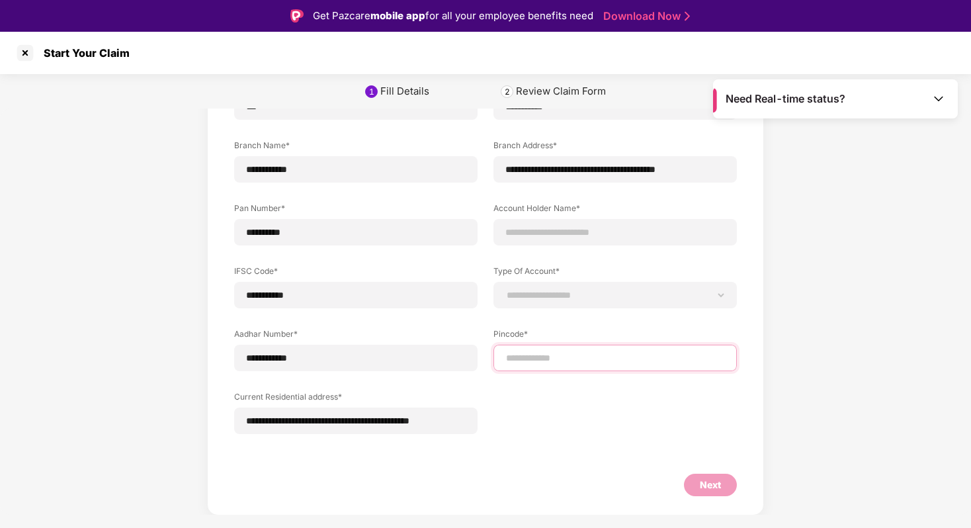
click at [565, 351] on input at bounding box center [615, 358] width 221 height 14
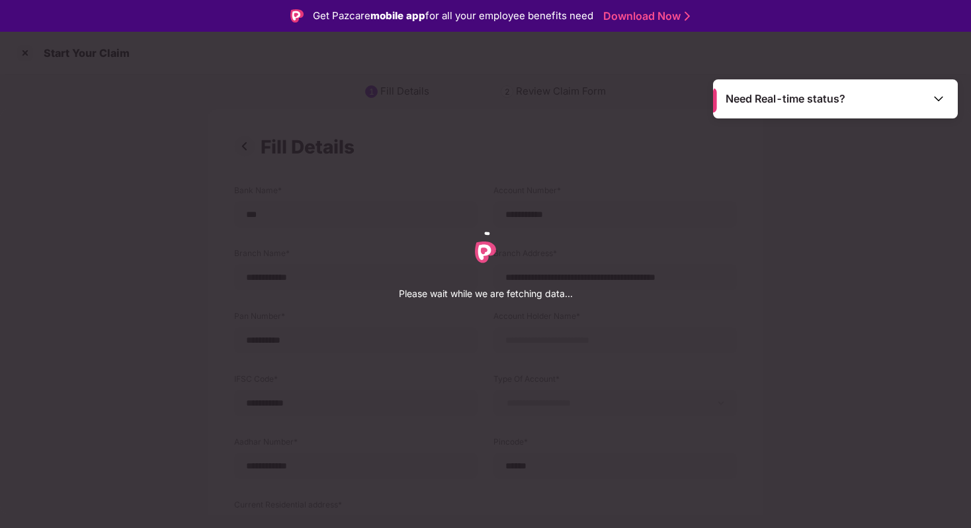
select select "**********"
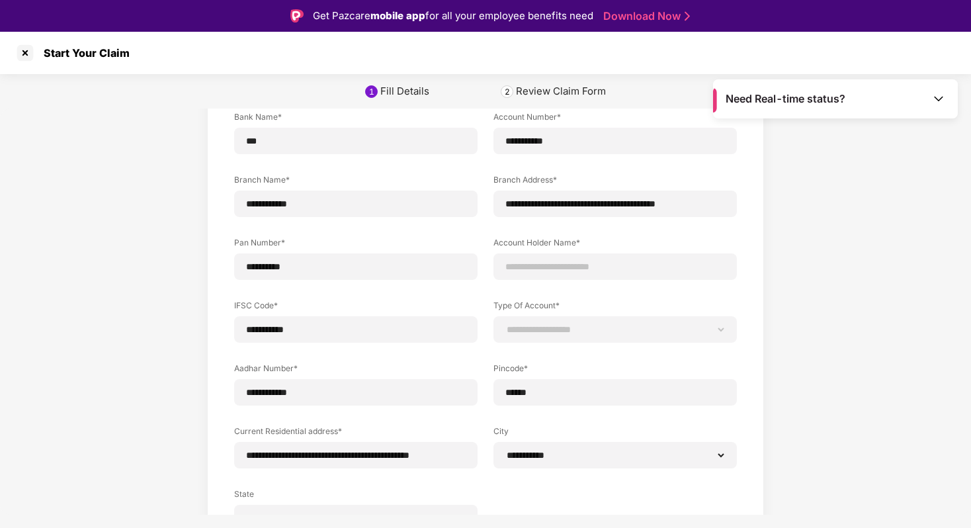
scroll to position [90, 0]
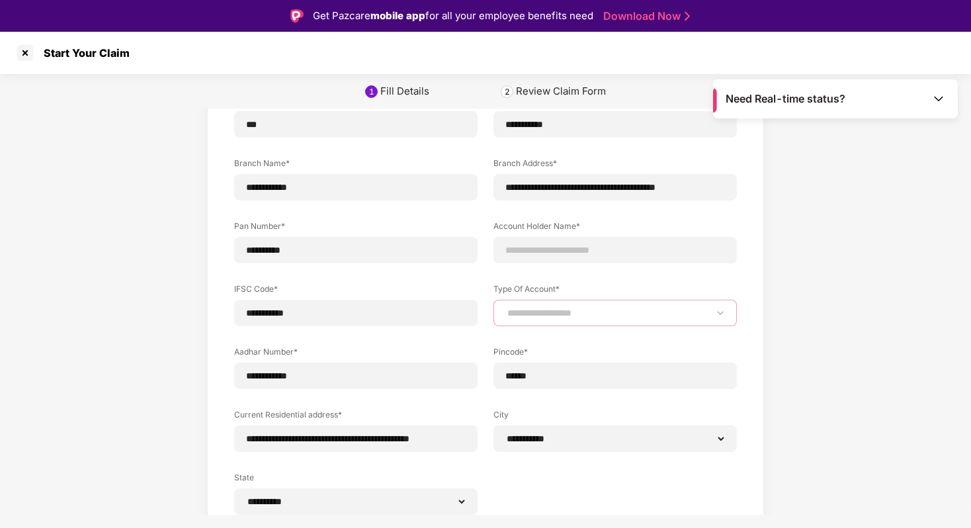
click at [570, 314] on select "**********" at bounding box center [615, 313] width 221 height 11
select select "*******"
click at [505, 308] on select "**********" at bounding box center [615, 313] width 221 height 11
click at [585, 248] on input at bounding box center [615, 250] width 221 height 14
type input "**********"
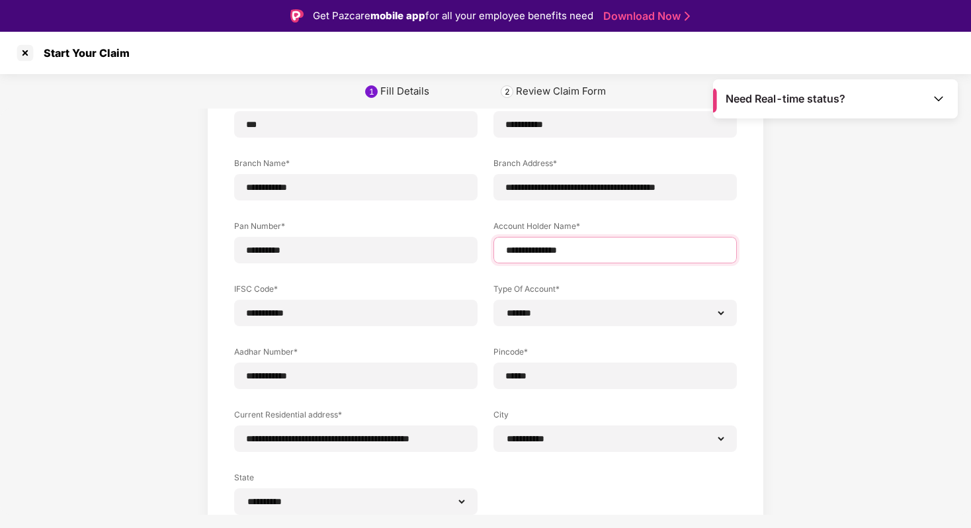
scroll to position [171, 0]
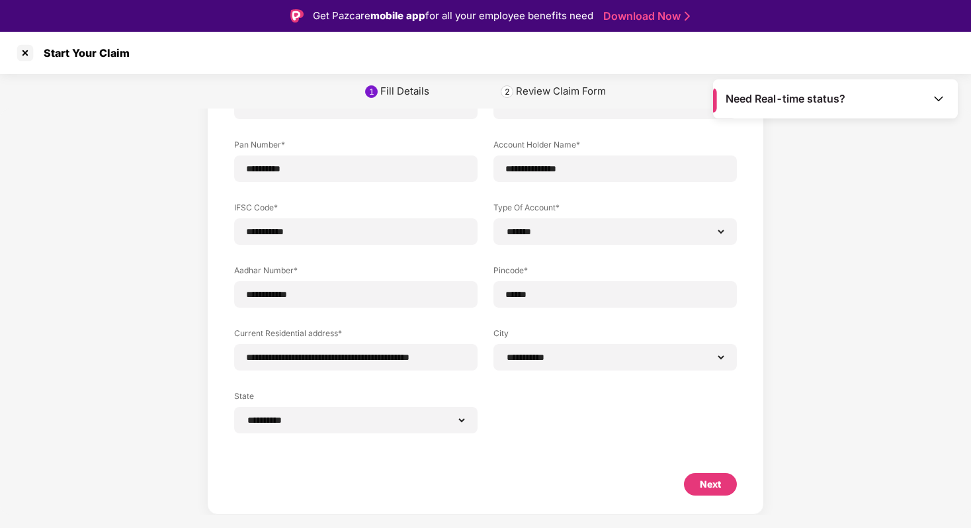
click at [702, 482] on div "Next" at bounding box center [710, 484] width 21 height 15
select select "*******"
select select "**********"
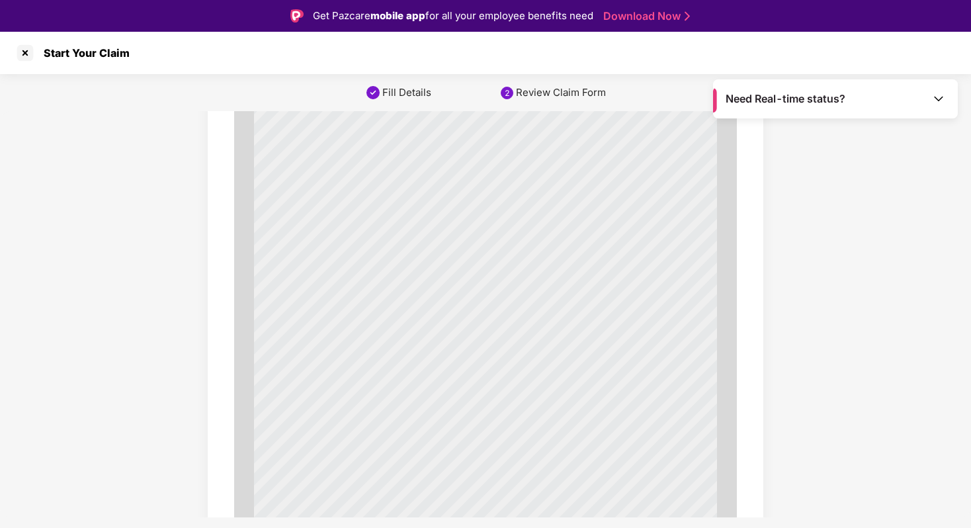
scroll to position [0, 0]
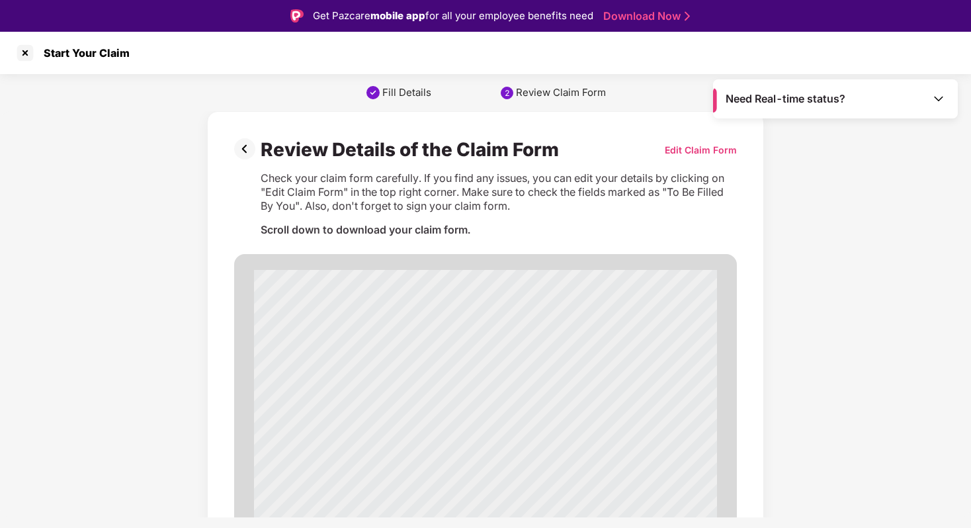
click at [701, 150] on div "Edit Claim Form" at bounding box center [701, 150] width 72 height 13
select select "**********"
select select "****"
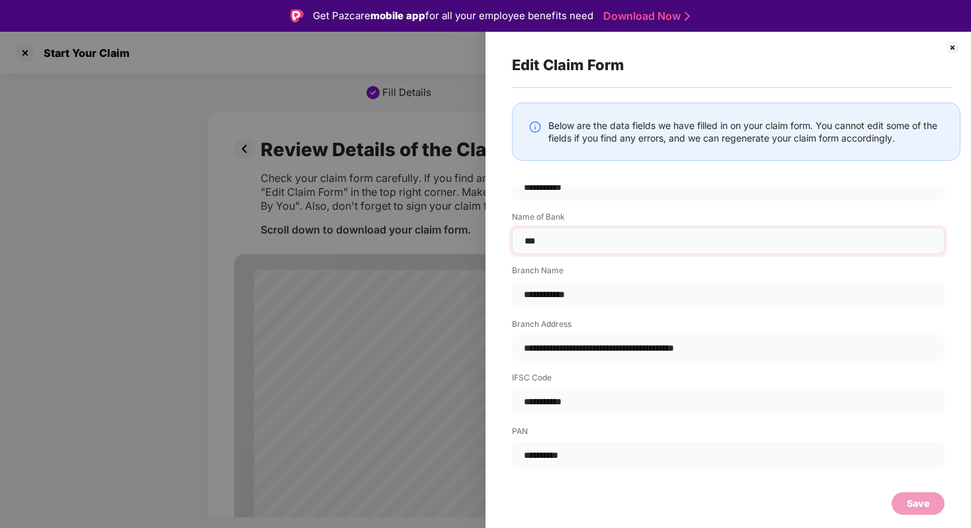
scroll to position [32, 0]
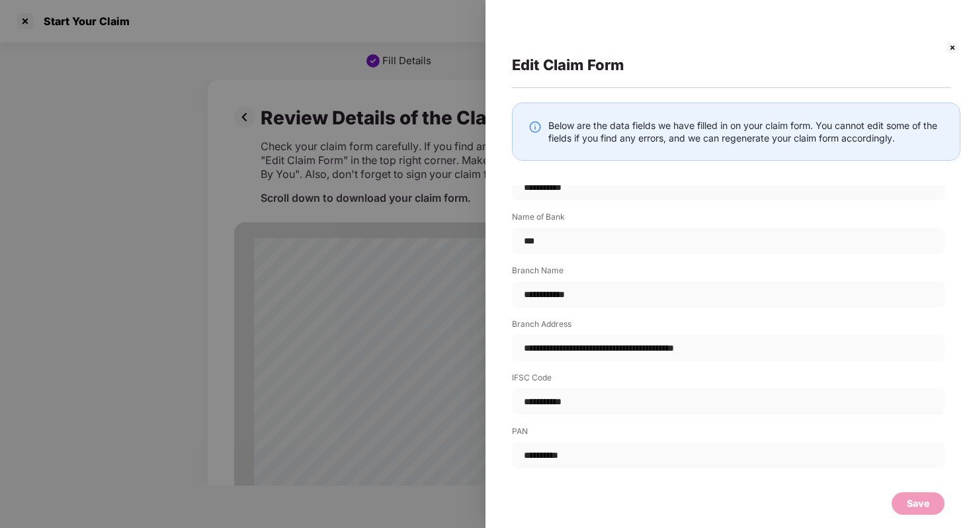
click at [949, 43] on img at bounding box center [953, 48] width 16 height 16
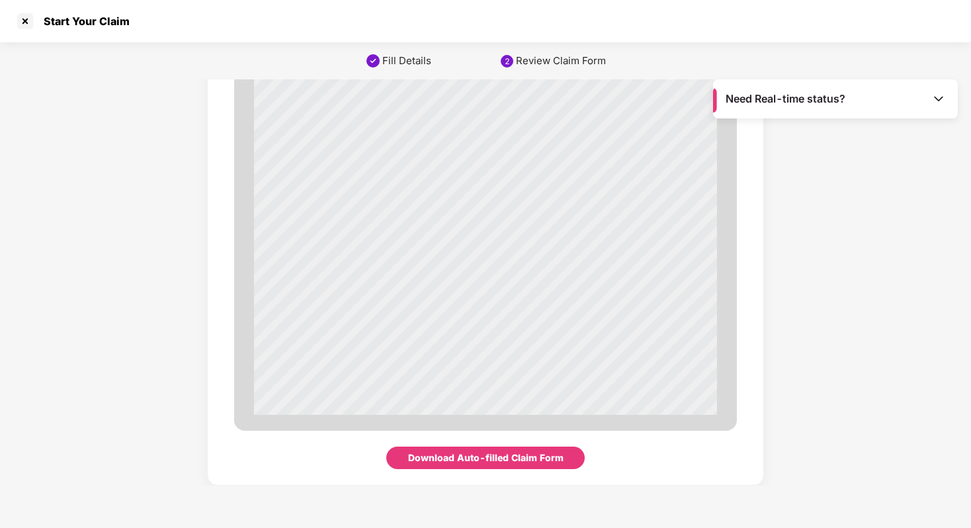
click at [437, 460] on div "Download Auto-filled Claim Form" at bounding box center [485, 458] width 155 height 15
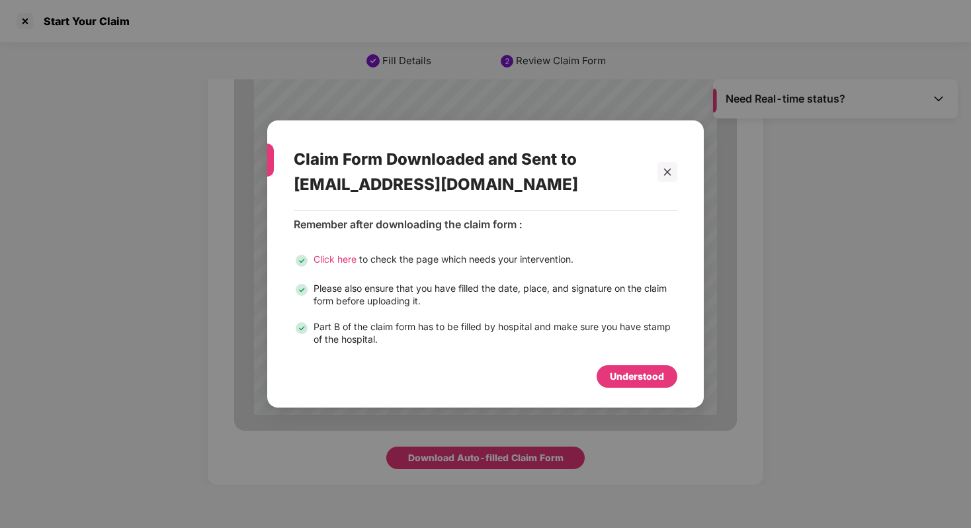
click at [337, 259] on span "Click here" at bounding box center [335, 258] width 43 height 11
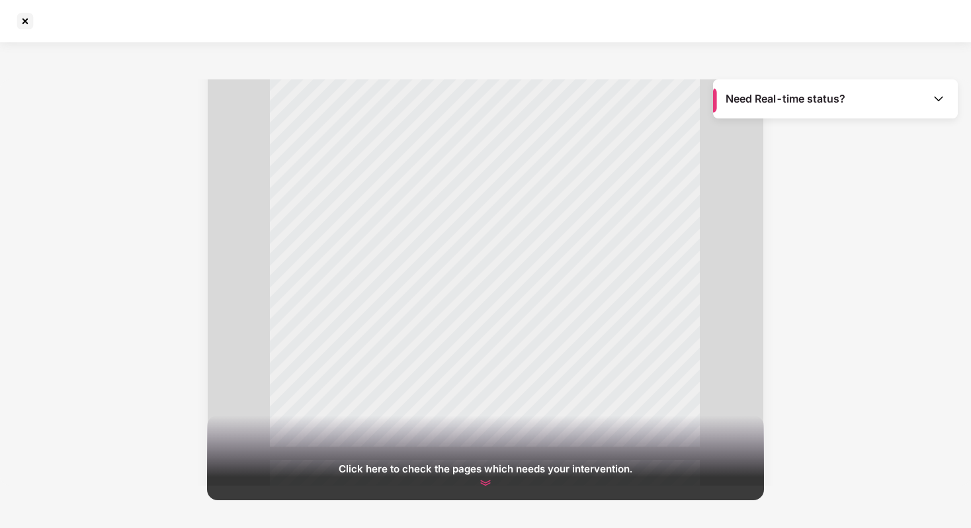
scroll to position [3179, 0]
click at [480, 482] on img at bounding box center [486, 483] width 16 height 16
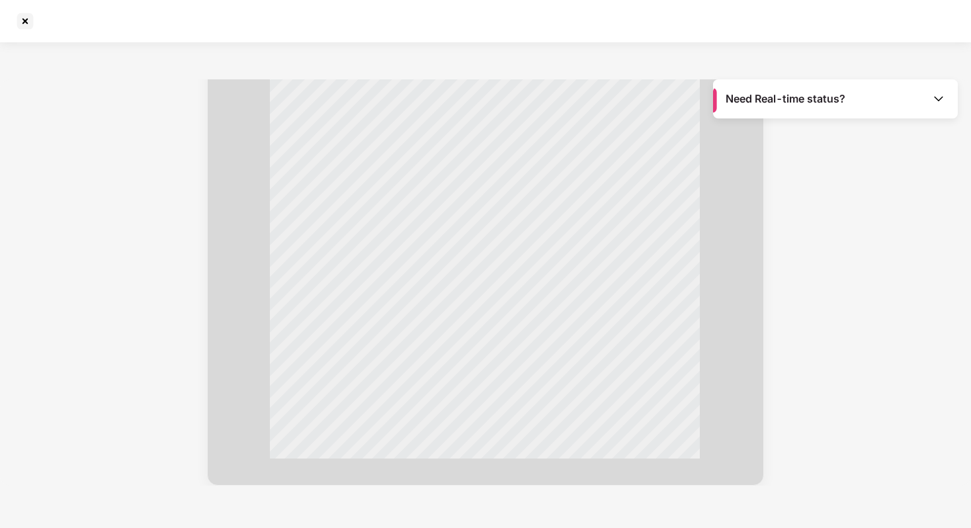
scroll to position [0, 0]
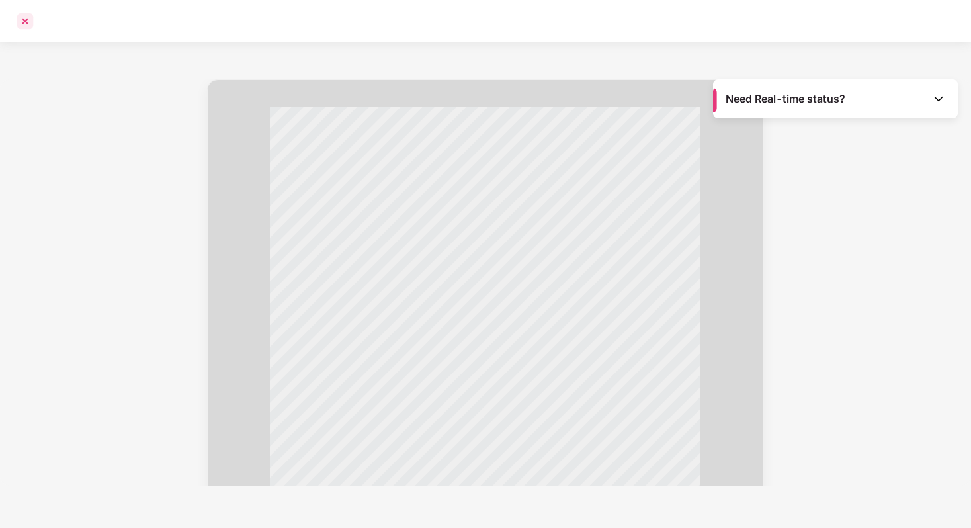
click at [22, 20] on div at bounding box center [25, 21] width 21 height 21
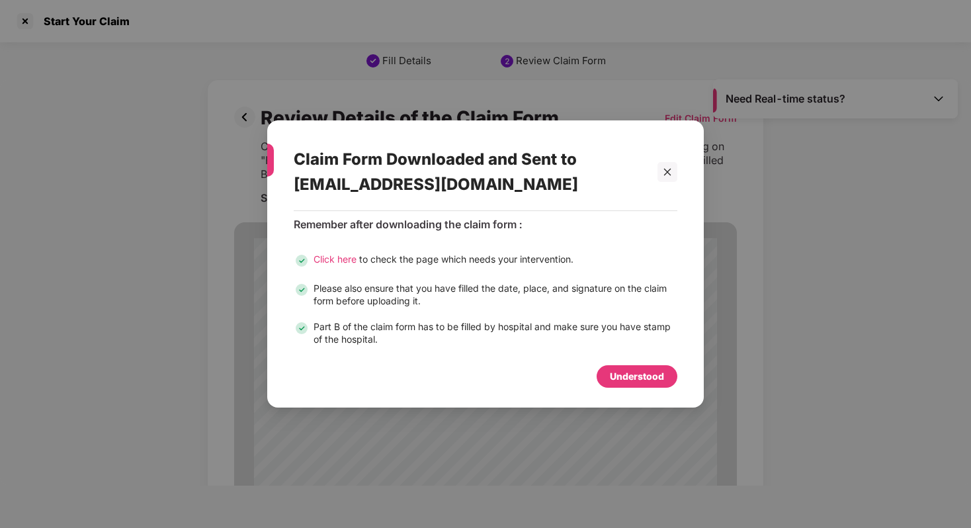
click at [623, 369] on div "Understood" at bounding box center [637, 376] width 81 height 22
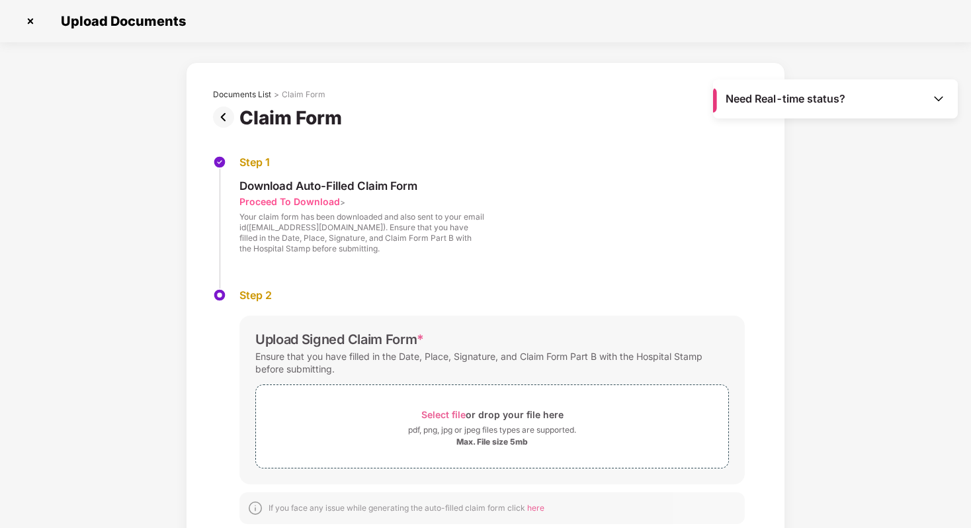
scroll to position [30, 0]
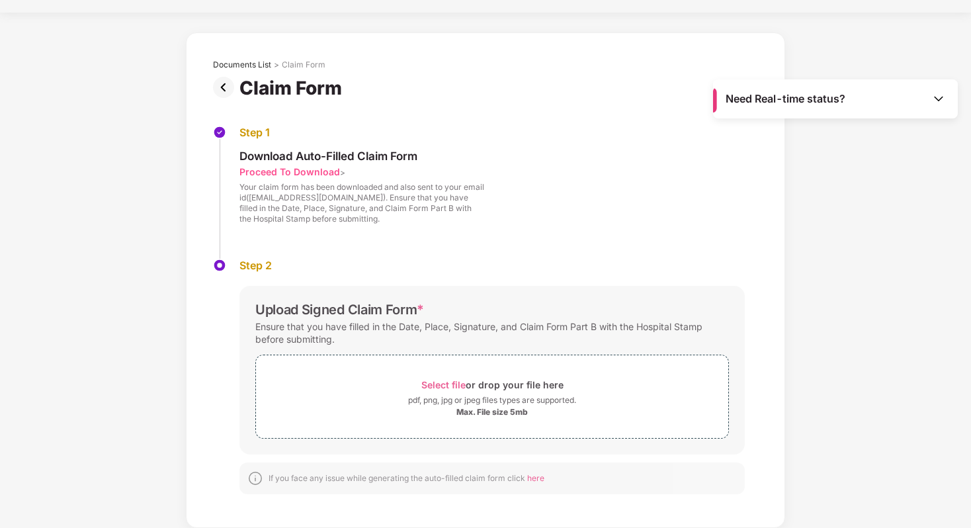
click at [822, 103] on span "Need Real-time status?" at bounding box center [786, 99] width 120 height 14
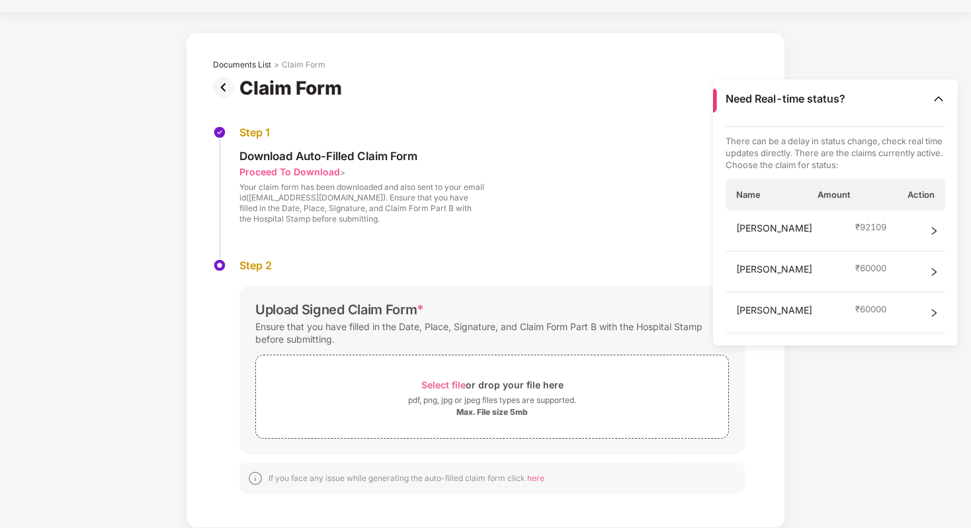
click at [535, 171] on div "Step 1 Download Auto-Filled Claim Form Proceed To Download > Your claim form ha…" at bounding box center [485, 192] width 545 height 133
click at [813, 103] on span "Need Real-time status?" at bounding box center [786, 99] width 120 height 14
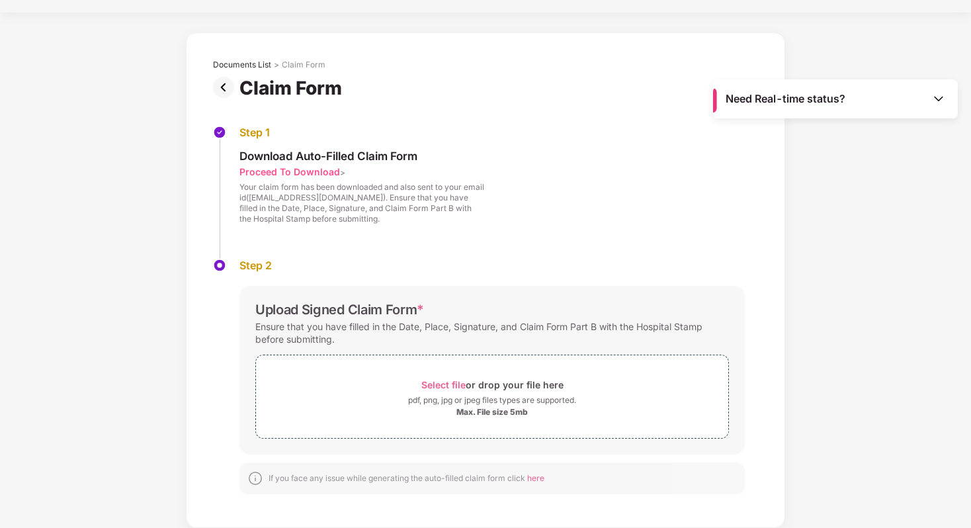
click at [293, 172] on div "Proceed To Download" at bounding box center [290, 171] width 101 height 13
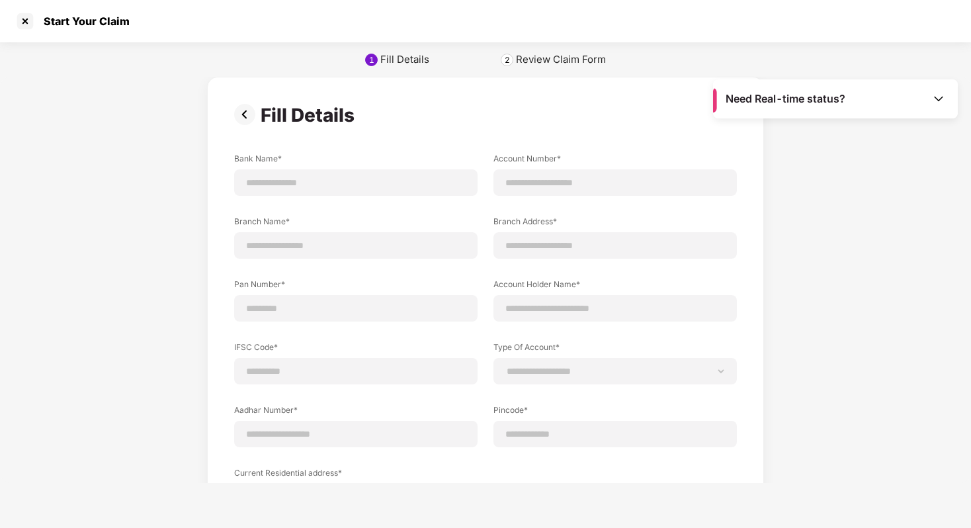
click at [242, 111] on img at bounding box center [247, 114] width 26 height 21
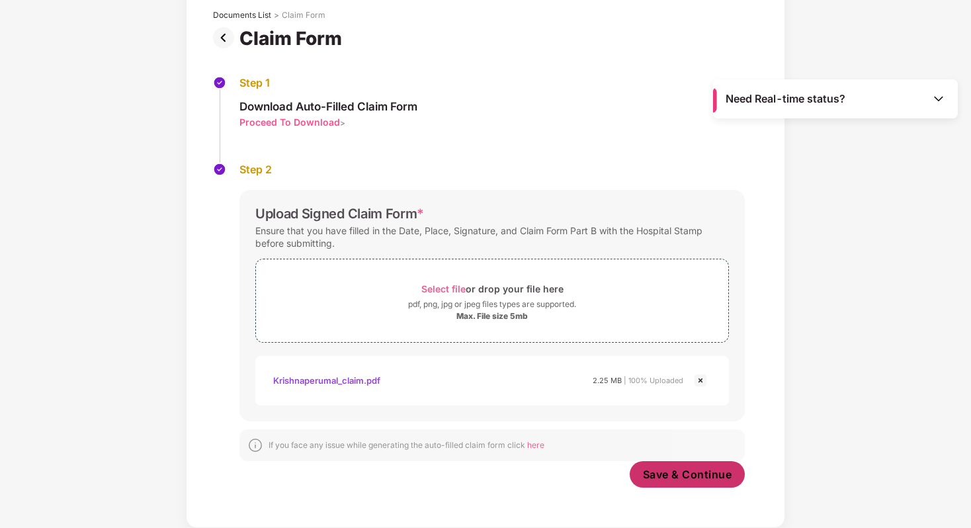
scroll to position [79, 0]
click at [645, 475] on span "Save & Continue" at bounding box center [687, 474] width 89 height 15
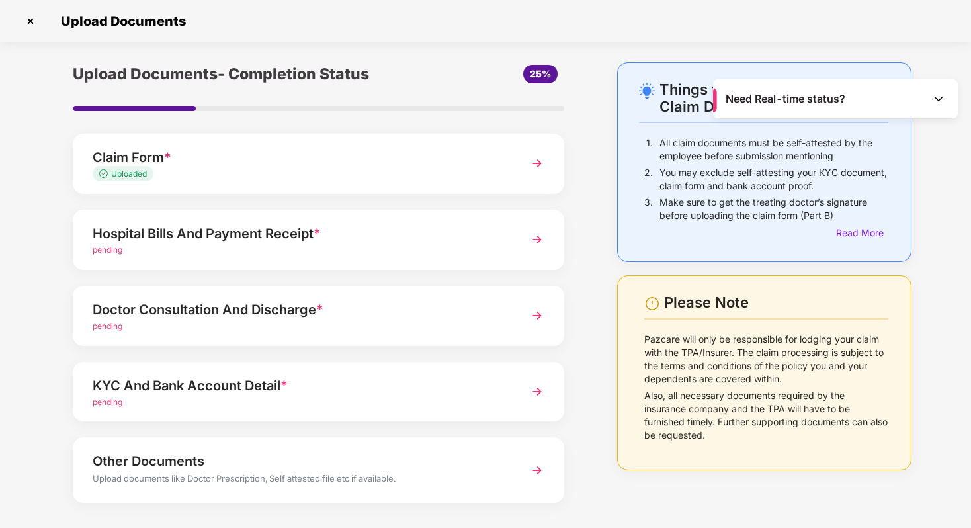
click at [315, 245] on div "pending" at bounding box center [300, 250] width 414 height 13
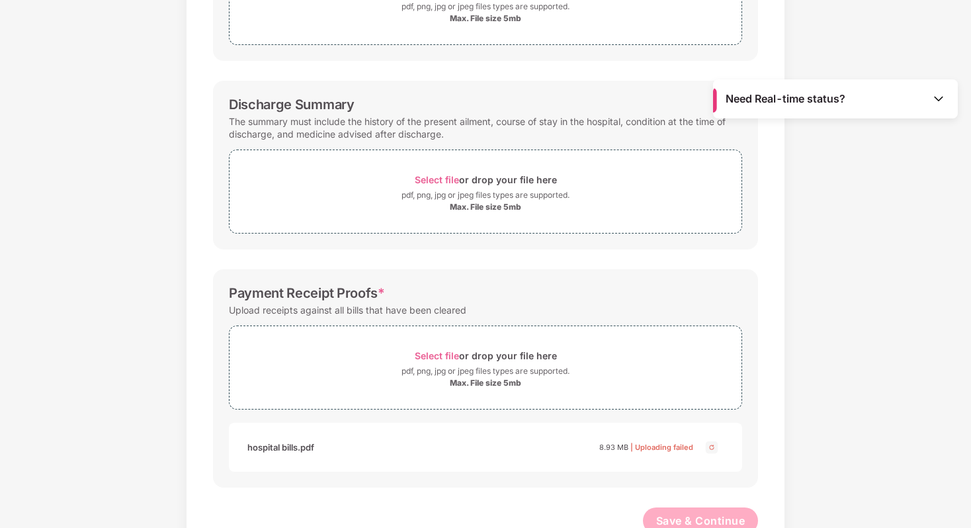
scroll to position [296, 0]
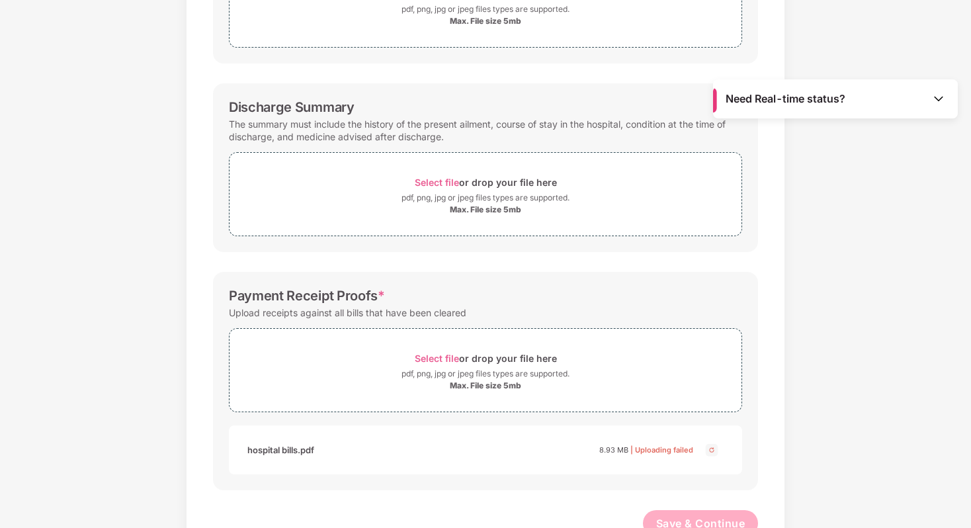
click at [712, 448] on img at bounding box center [712, 450] width 16 height 16
click at [660, 448] on span "| Uploading failed" at bounding box center [662, 449] width 63 height 9
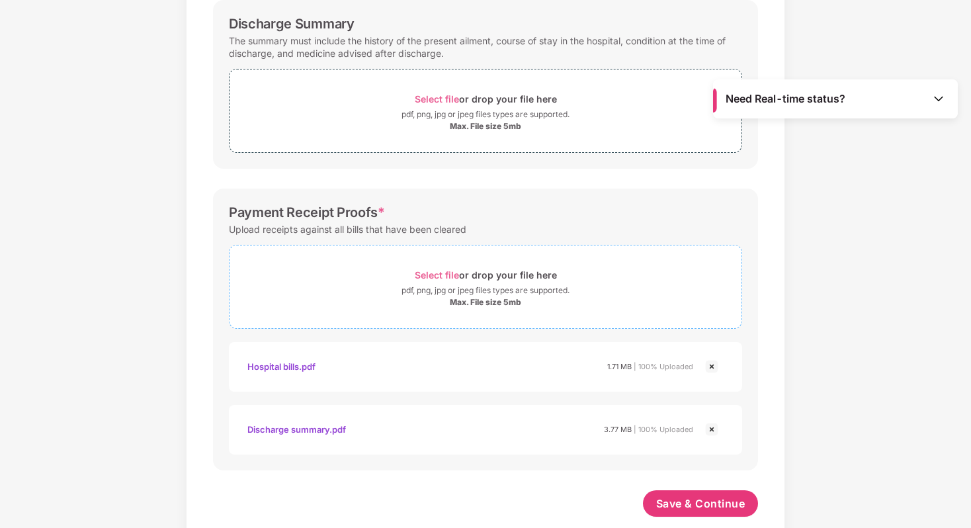
scroll to position [402, 0]
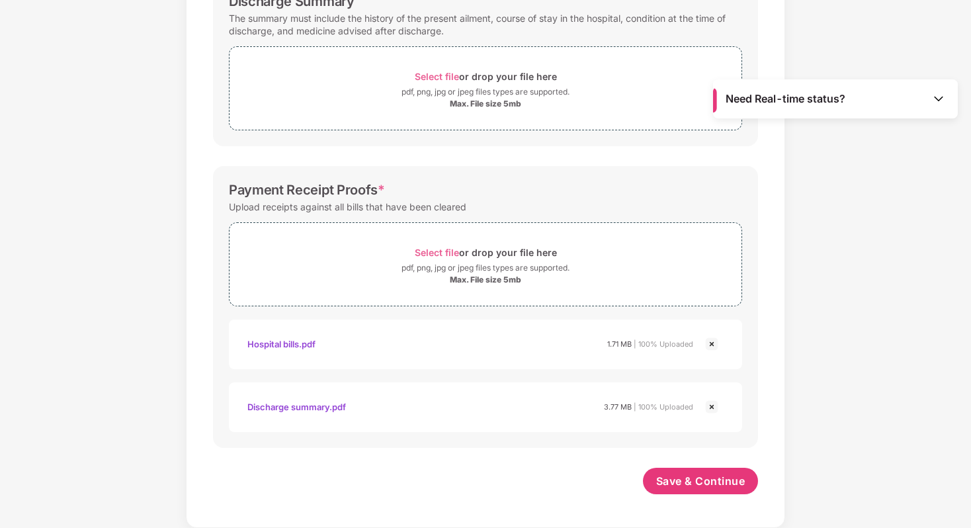
click at [705, 409] on img at bounding box center [712, 407] width 16 height 16
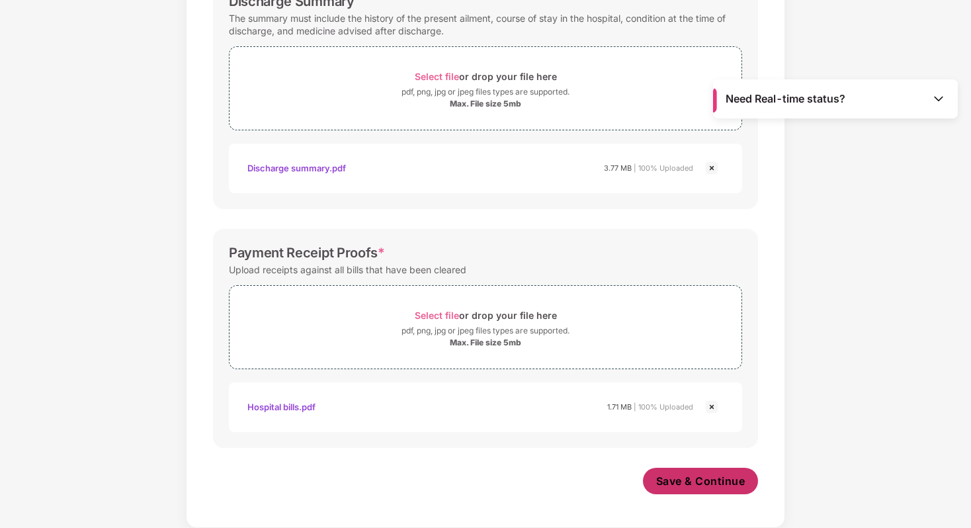
click at [682, 476] on span "Save & Continue" at bounding box center [700, 481] width 89 height 15
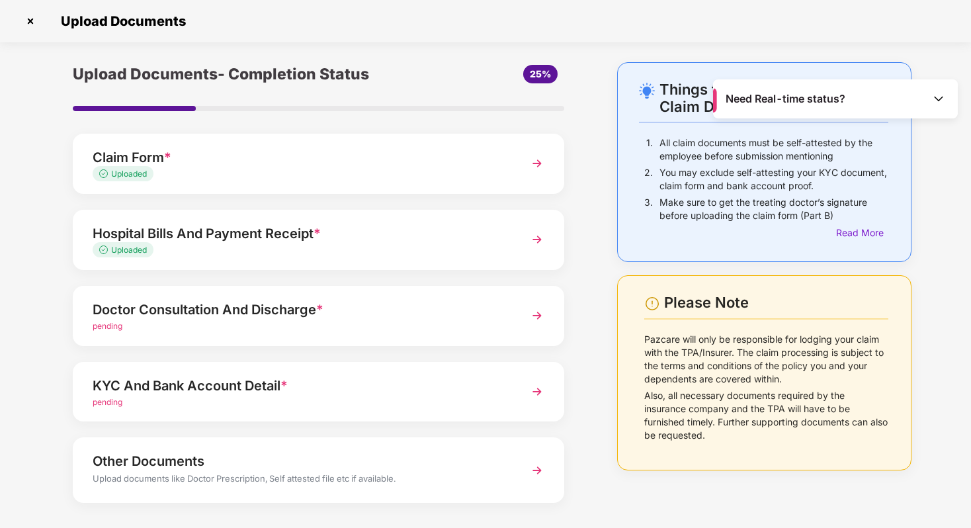
click at [376, 322] on div "pending" at bounding box center [300, 326] width 414 height 13
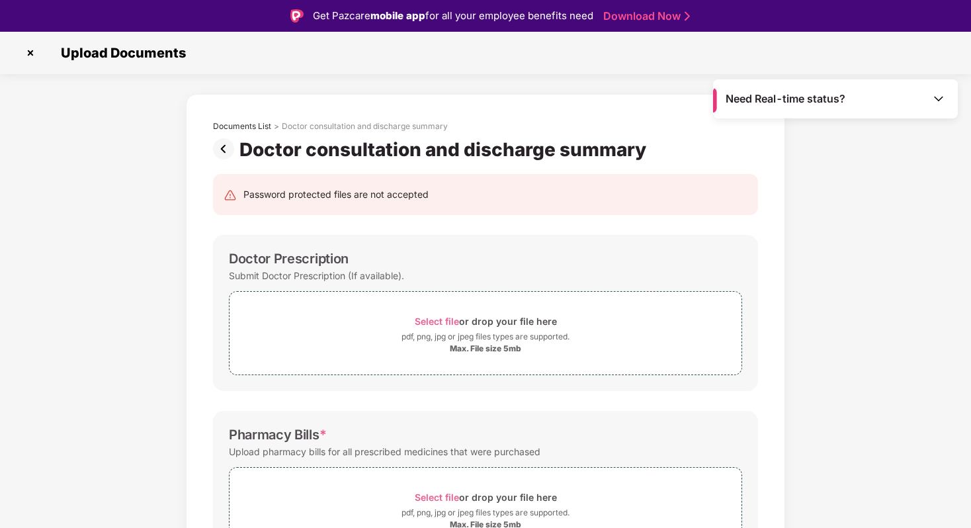
click at [228, 156] on img at bounding box center [226, 148] width 26 height 21
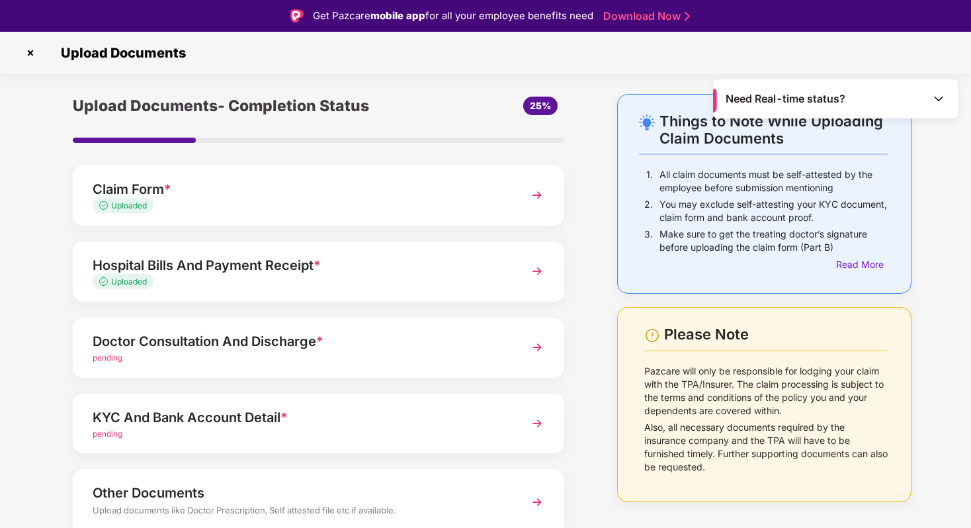
click at [263, 255] on div "Hospital Bills And Payment Receipt *" at bounding box center [300, 265] width 414 height 21
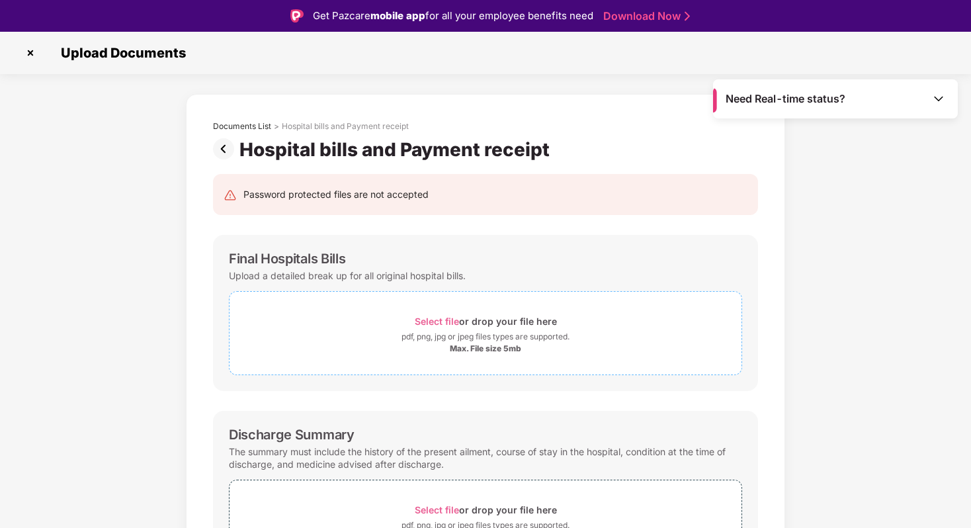
scroll to position [400, 0]
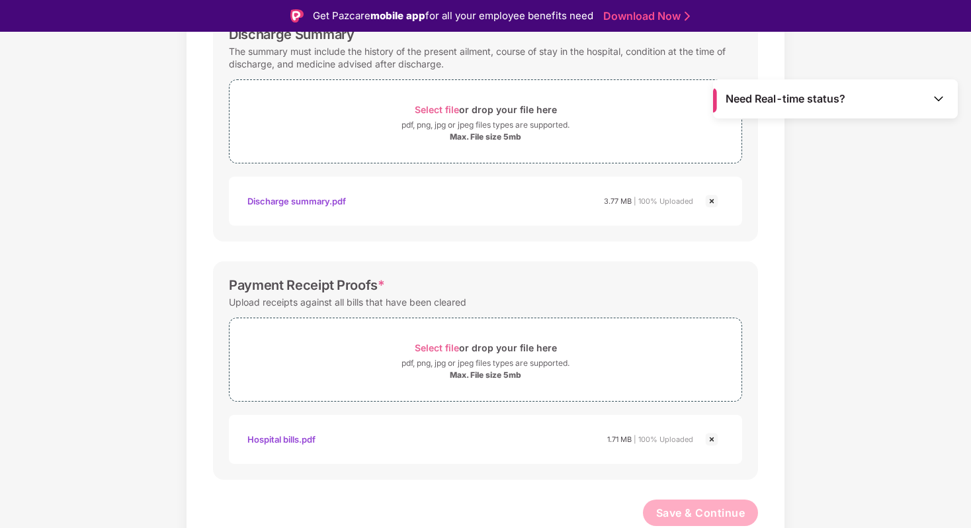
click at [713, 439] on img at bounding box center [712, 439] width 16 height 16
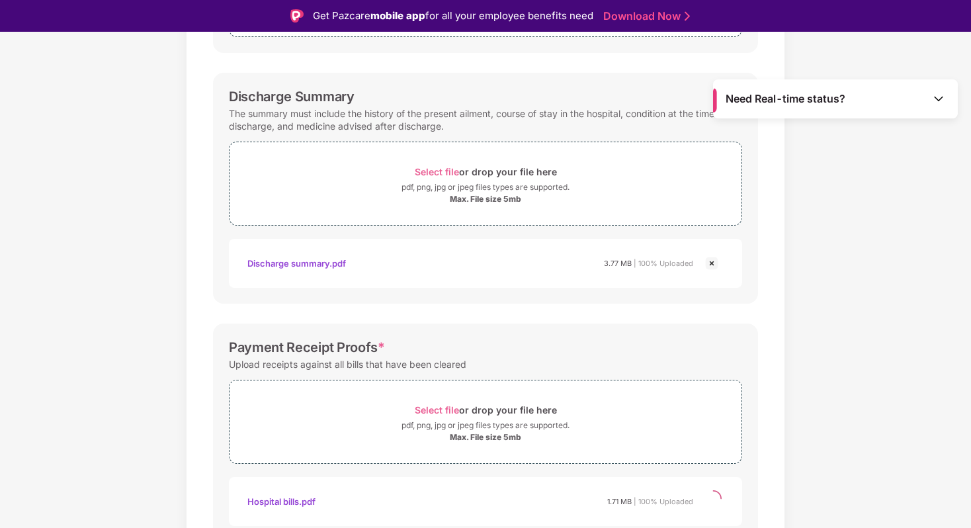
click at [710, 202] on div "Max. File size 5mb" at bounding box center [486, 199] width 512 height 11
click at [709, 259] on img at bounding box center [712, 263] width 16 height 16
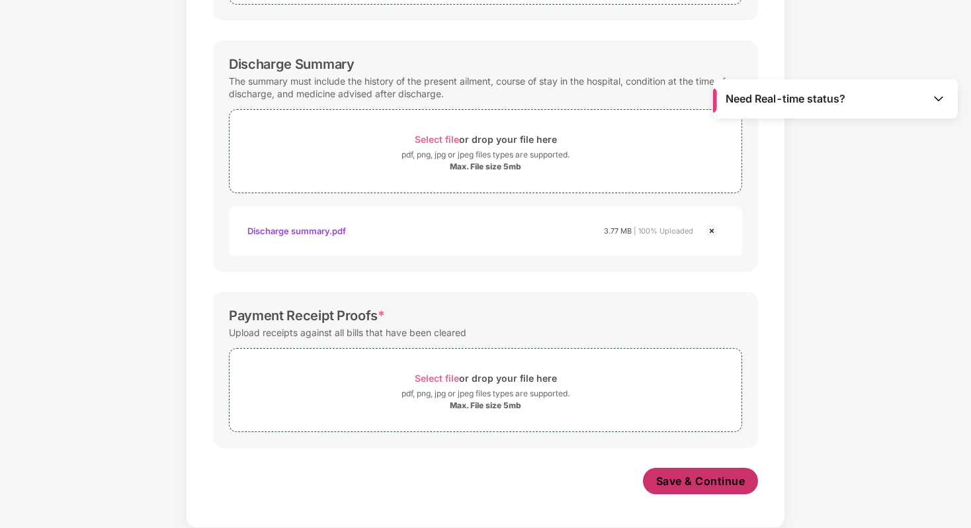
click at [670, 492] on button "Save & Continue" at bounding box center [701, 481] width 116 height 26
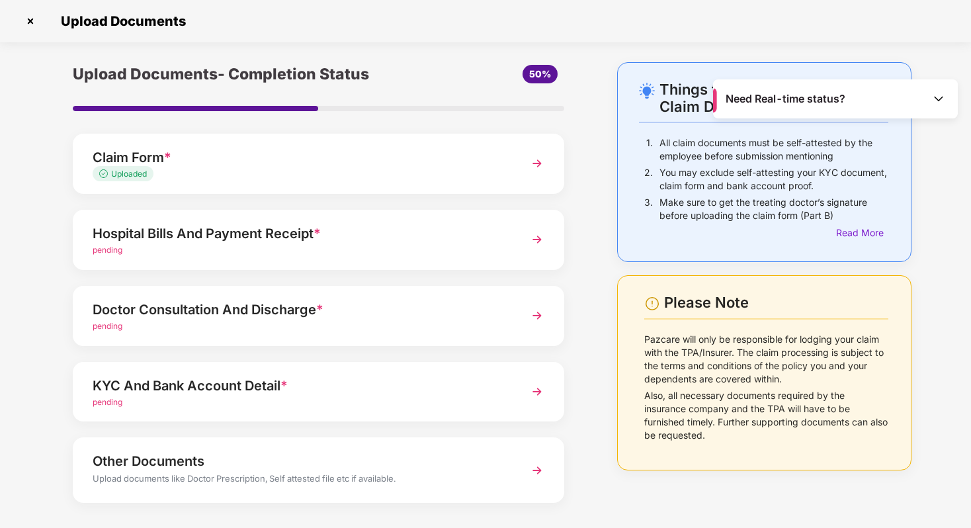
click at [318, 317] on span "*" at bounding box center [319, 310] width 7 height 16
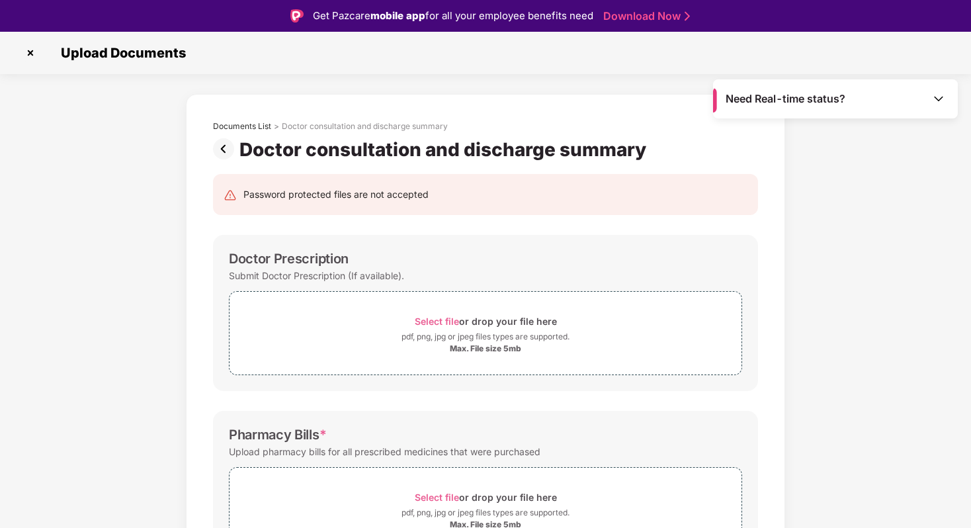
click at [226, 150] on img at bounding box center [226, 148] width 26 height 21
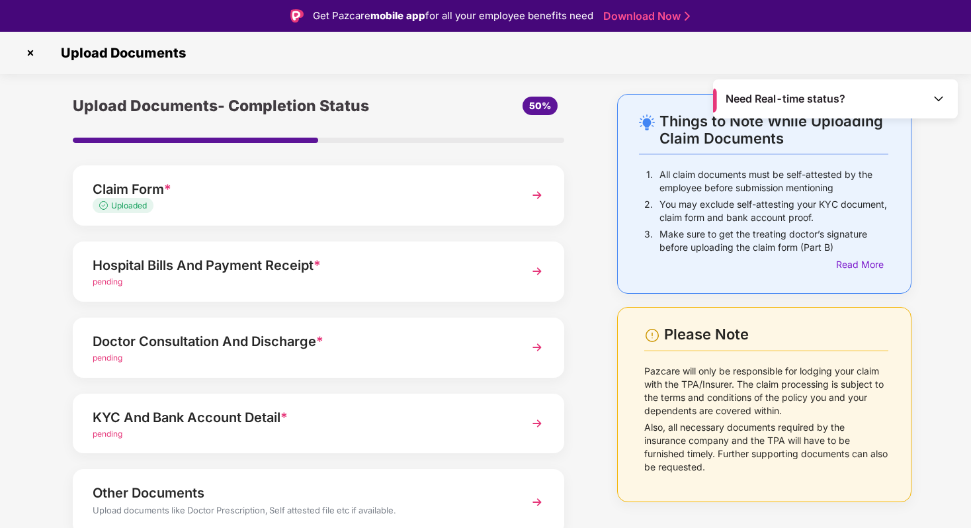
click at [343, 285] on div "pending" at bounding box center [300, 282] width 414 height 13
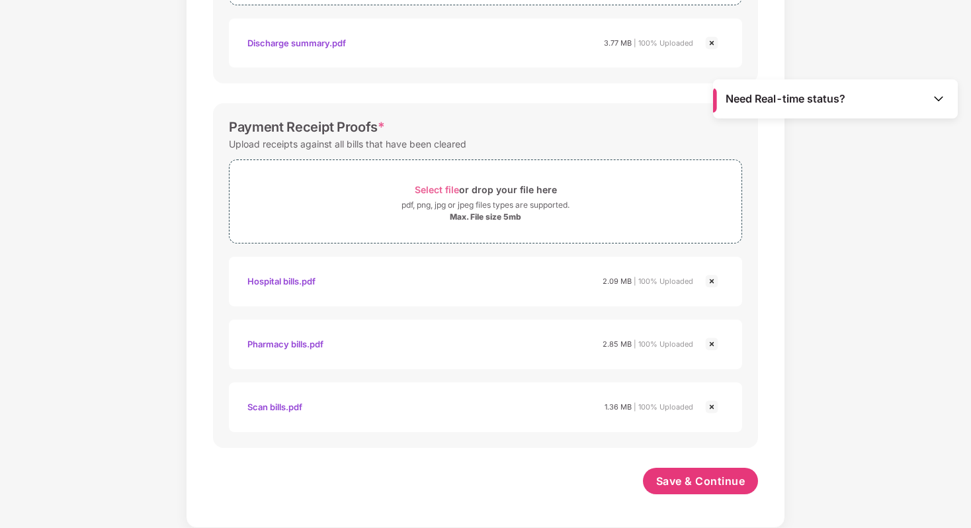
scroll to position [527, 0]
drag, startPoint x: 480, startPoint y: 137, endPoint x: 227, endPoint y: 130, distance: 252.8
click at [227, 130] on div "Payment Receipt Proofs * Upload receipts against all bills that have been clear…" at bounding box center [485, 275] width 545 height 345
copy div "Payment Receipt Proofs * Upload receipts against all bills that have been clear…"
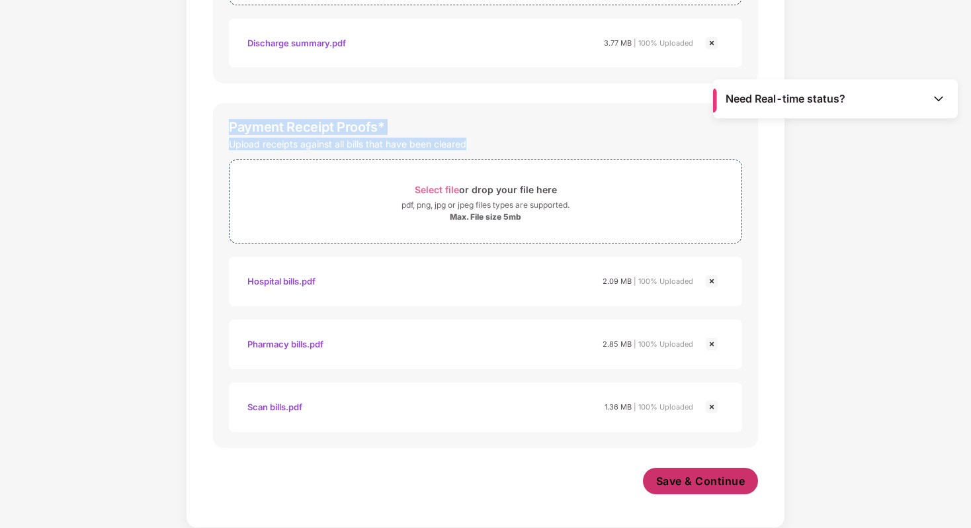
click at [687, 482] on span "Save & Continue" at bounding box center [700, 481] width 89 height 15
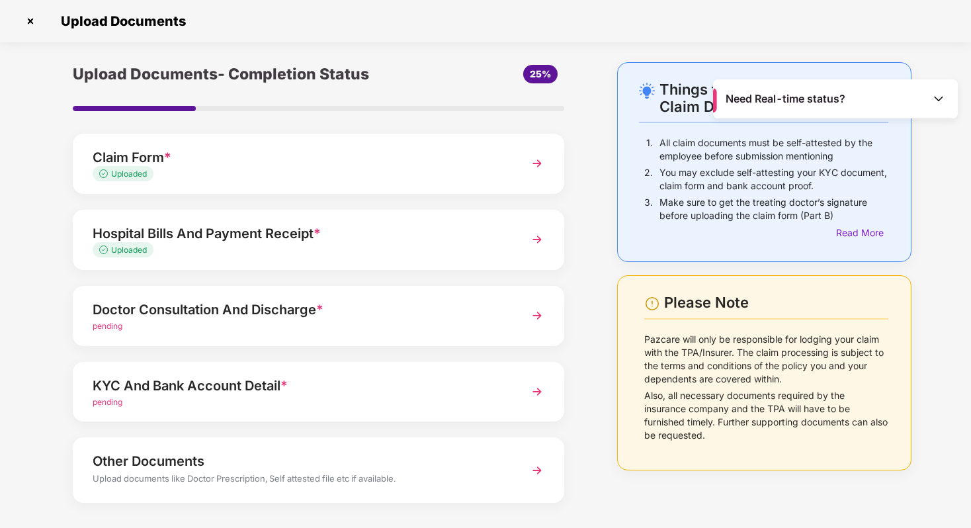
click at [435, 335] on div "Doctor Consultation And Discharge * pending" at bounding box center [319, 316] width 492 height 60
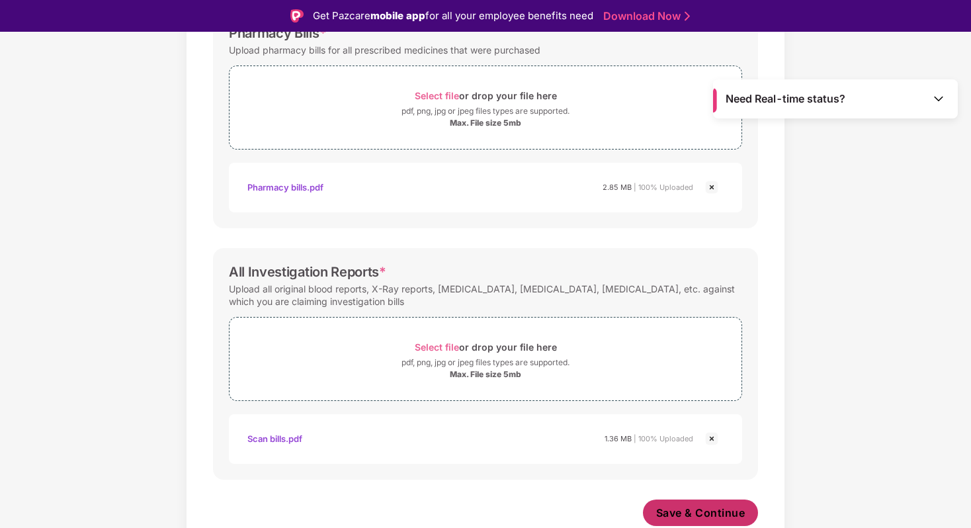
scroll to position [402, 0]
click at [700, 521] on button "Save & Continue" at bounding box center [701, 513] width 116 height 26
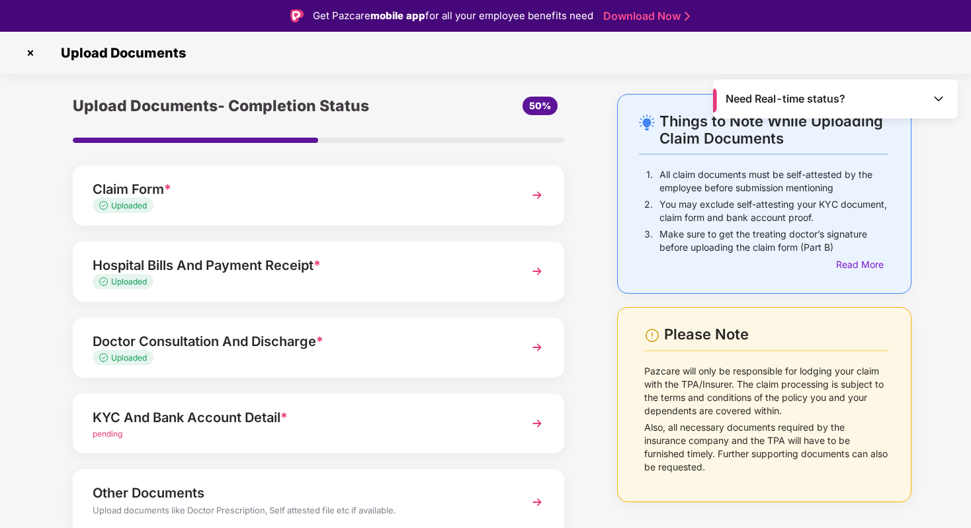
scroll to position [57, 0]
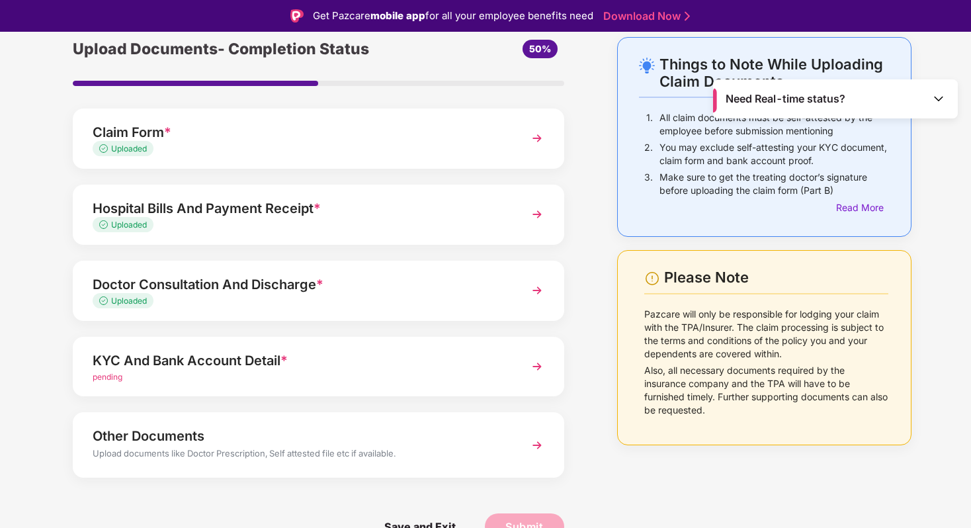
click at [409, 372] on div "pending" at bounding box center [300, 377] width 414 height 13
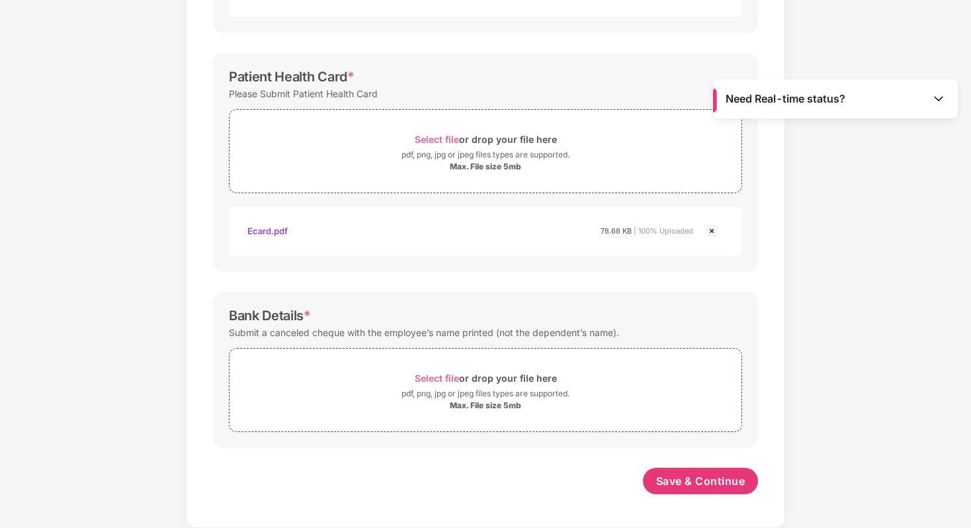
scroll to position [389, 0]
click at [661, 322] on div "Bank Details *" at bounding box center [485, 316] width 513 height 16
click at [654, 478] on button "Save & Continue" at bounding box center [701, 481] width 116 height 26
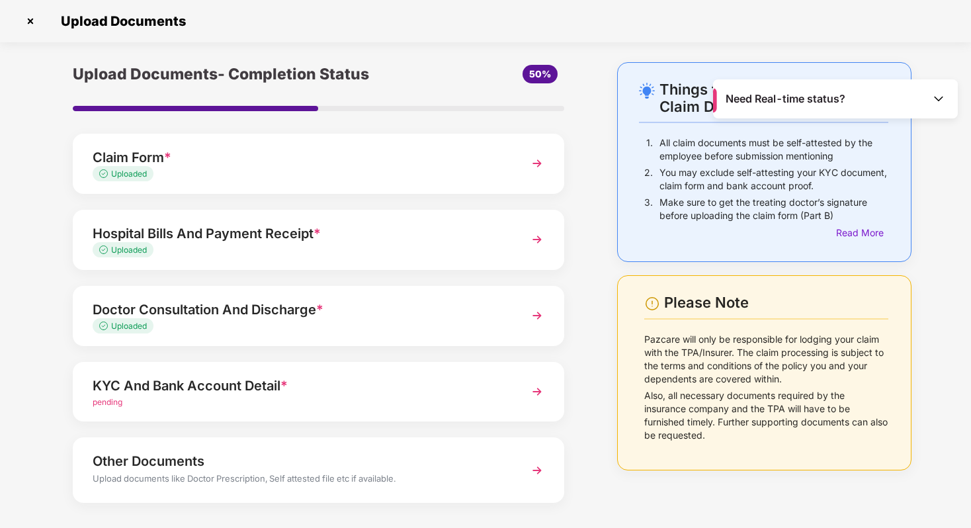
scroll to position [57, 0]
